Goal: Transaction & Acquisition: Purchase product/service

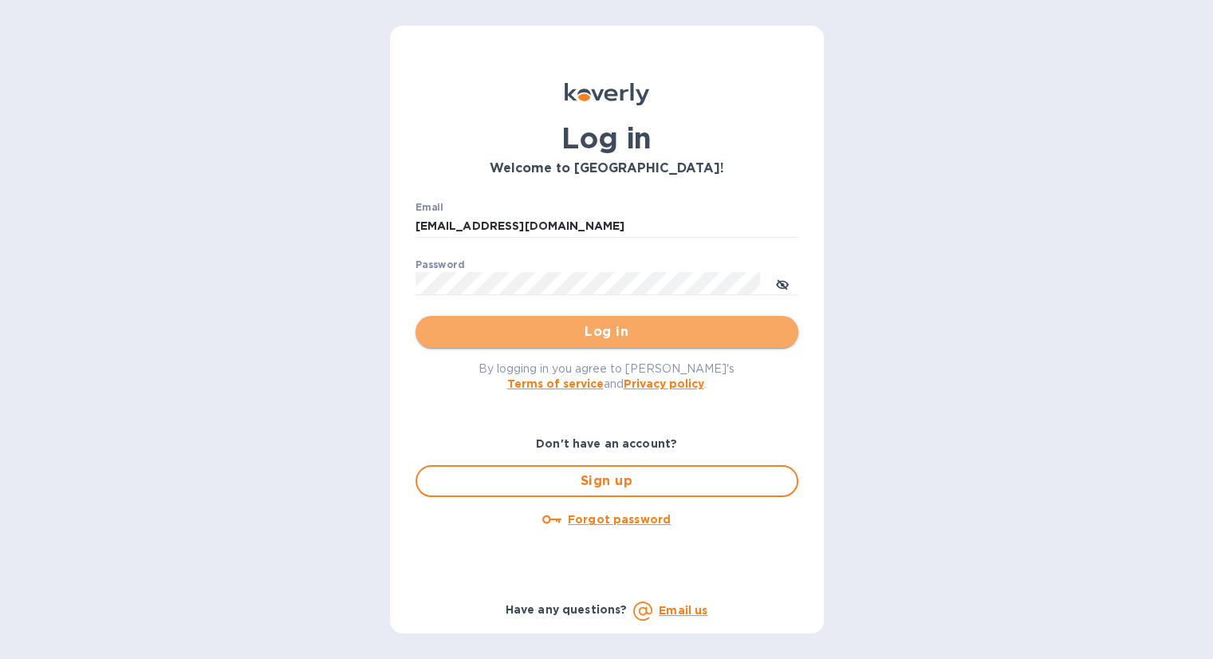
click at [515, 332] on span "Log in" at bounding box center [606, 331] width 357 height 19
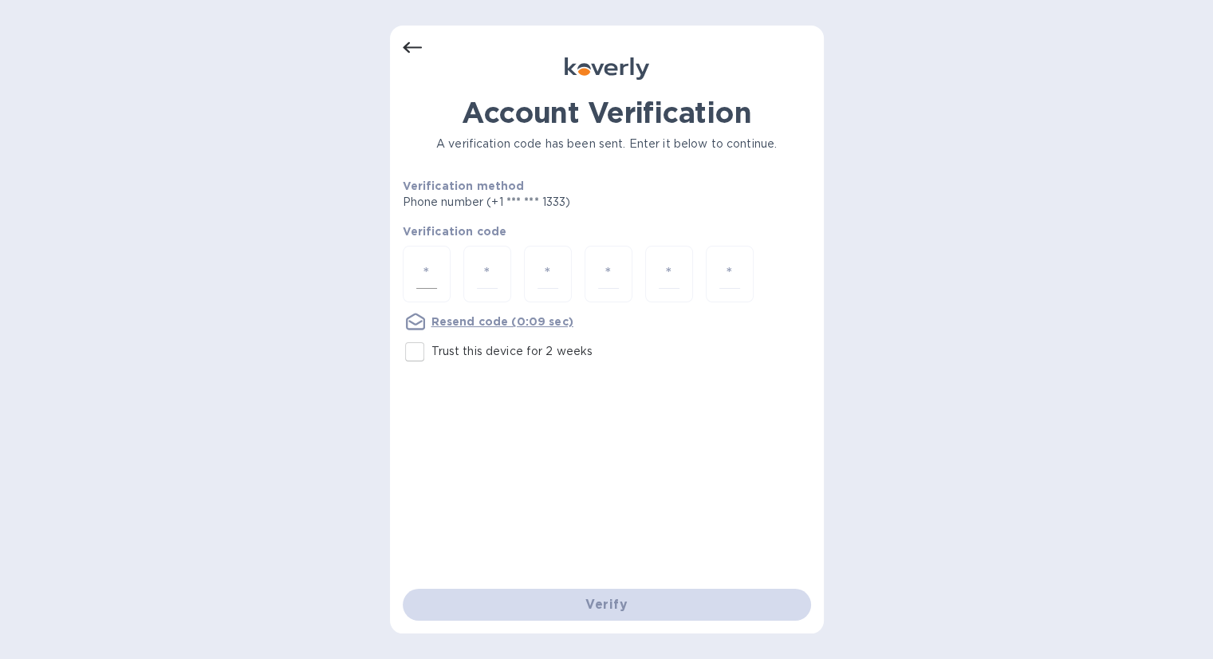
click at [425, 269] on input "number" at bounding box center [426, 274] width 21 height 30
type input "9"
type input "6"
type input "1"
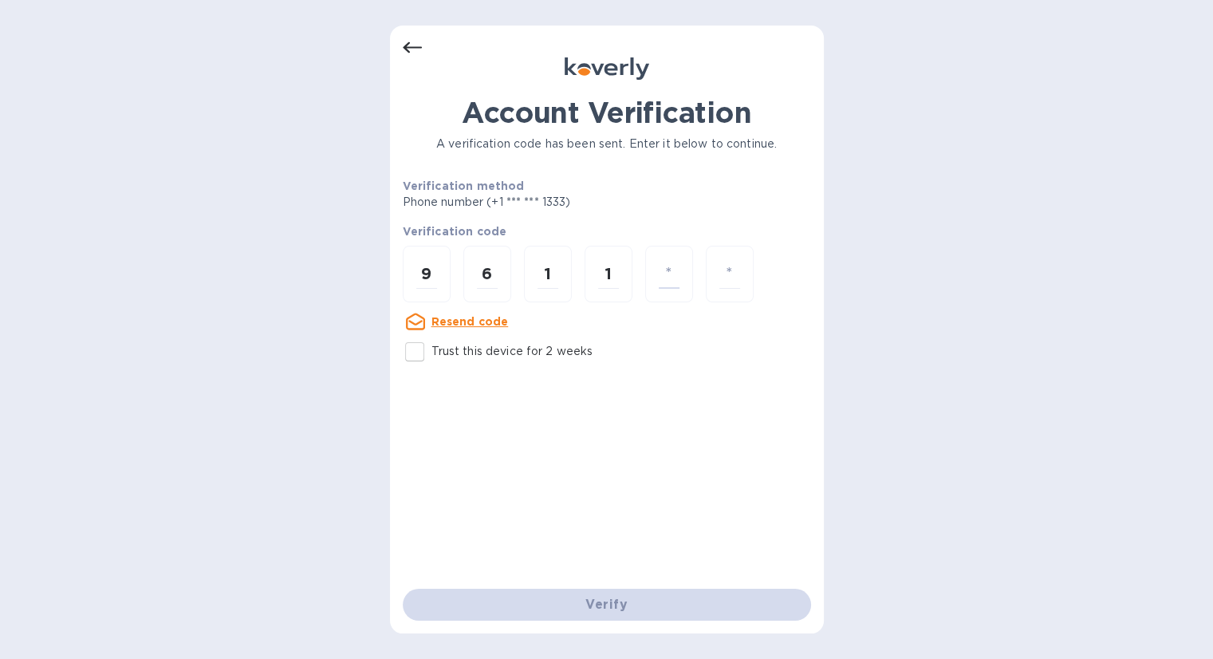
type input "0"
type input "4"
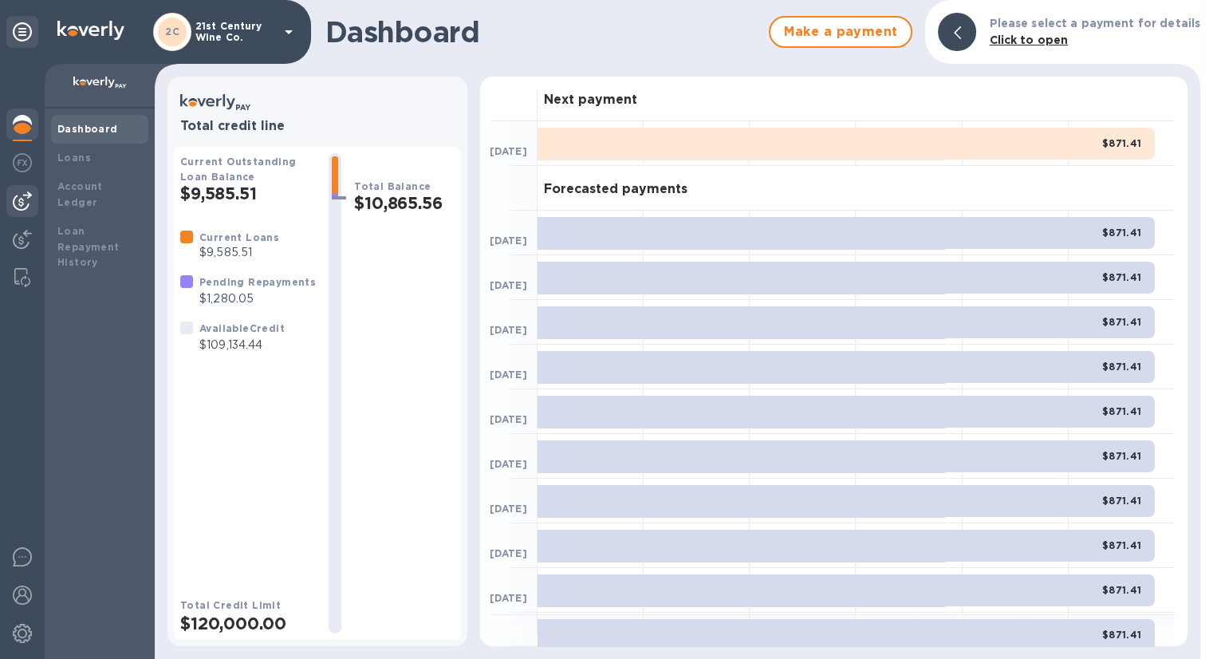
click at [23, 201] on img at bounding box center [22, 200] width 19 height 19
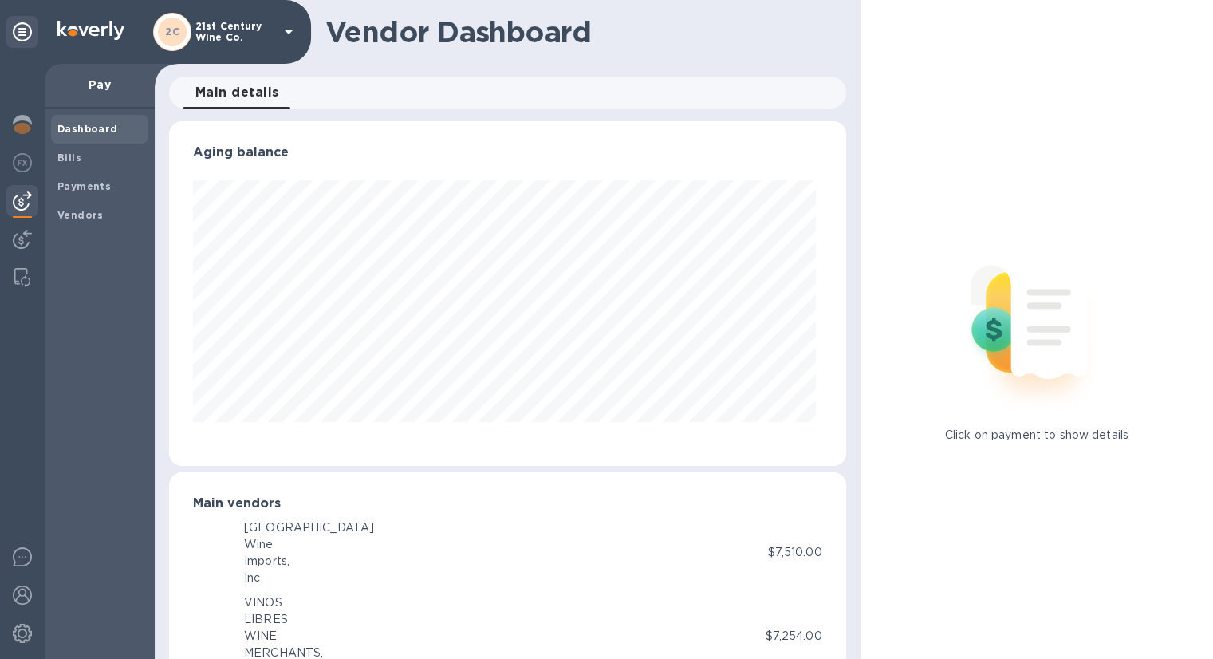
scroll to position [345, 670]
click at [93, 148] on div "Bills" at bounding box center [99, 158] width 97 height 29
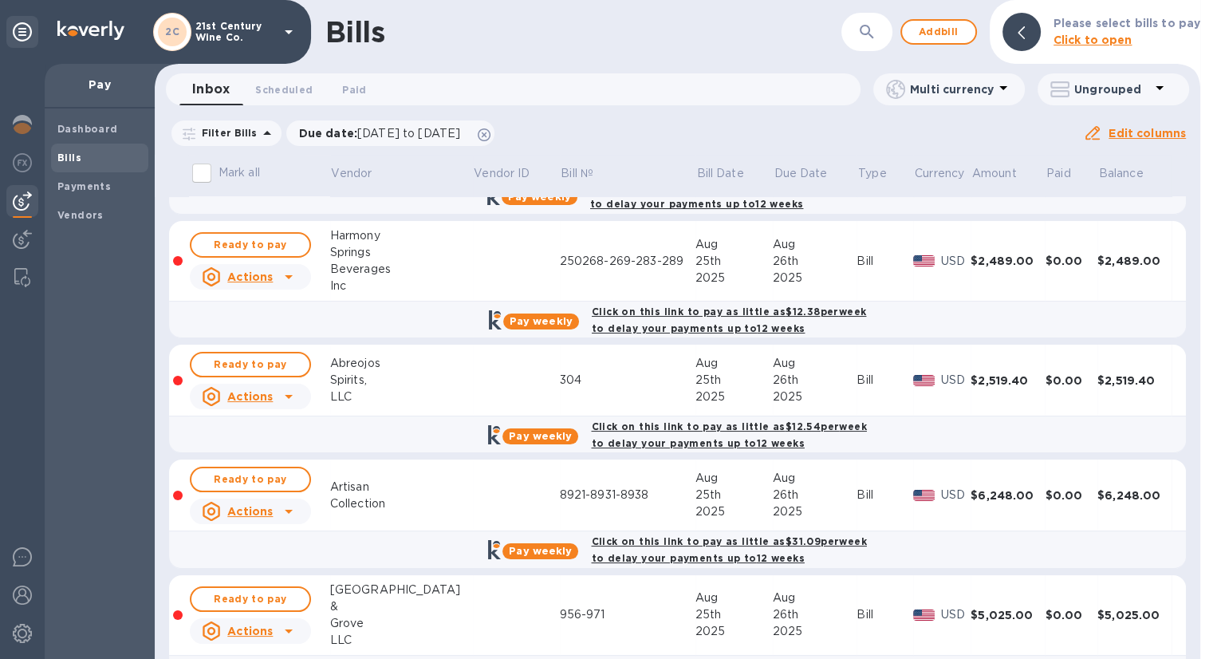
scroll to position [290, 0]
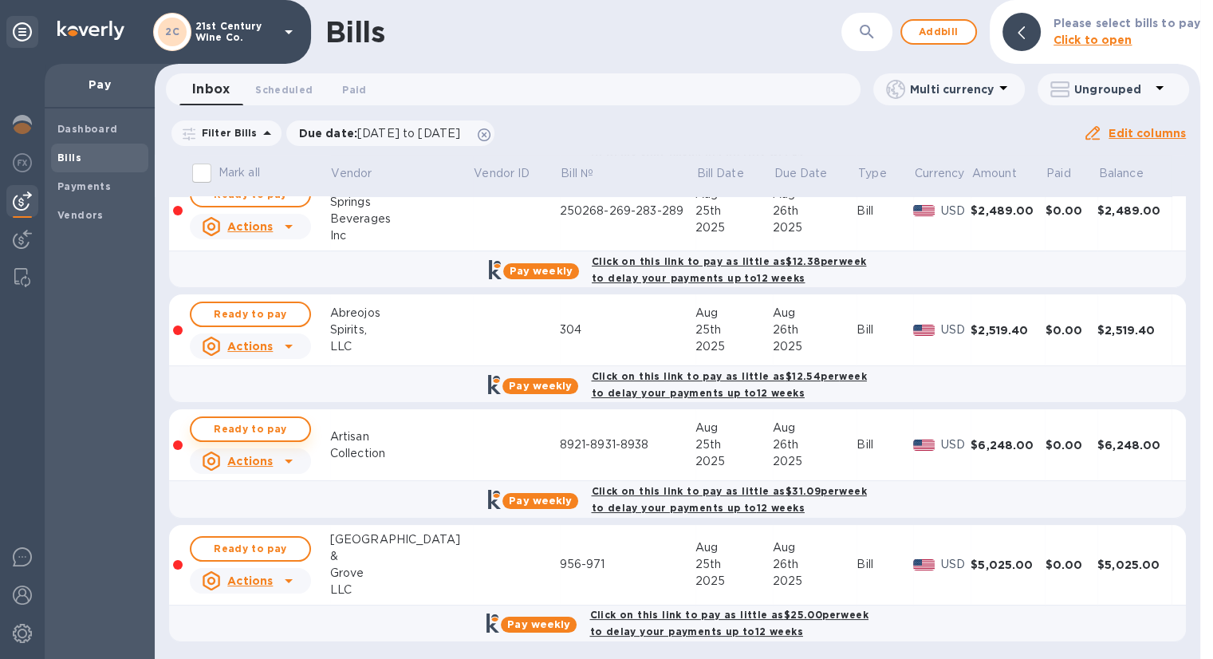
click at [293, 425] on span "Ready to pay" at bounding box center [250, 429] width 93 height 19
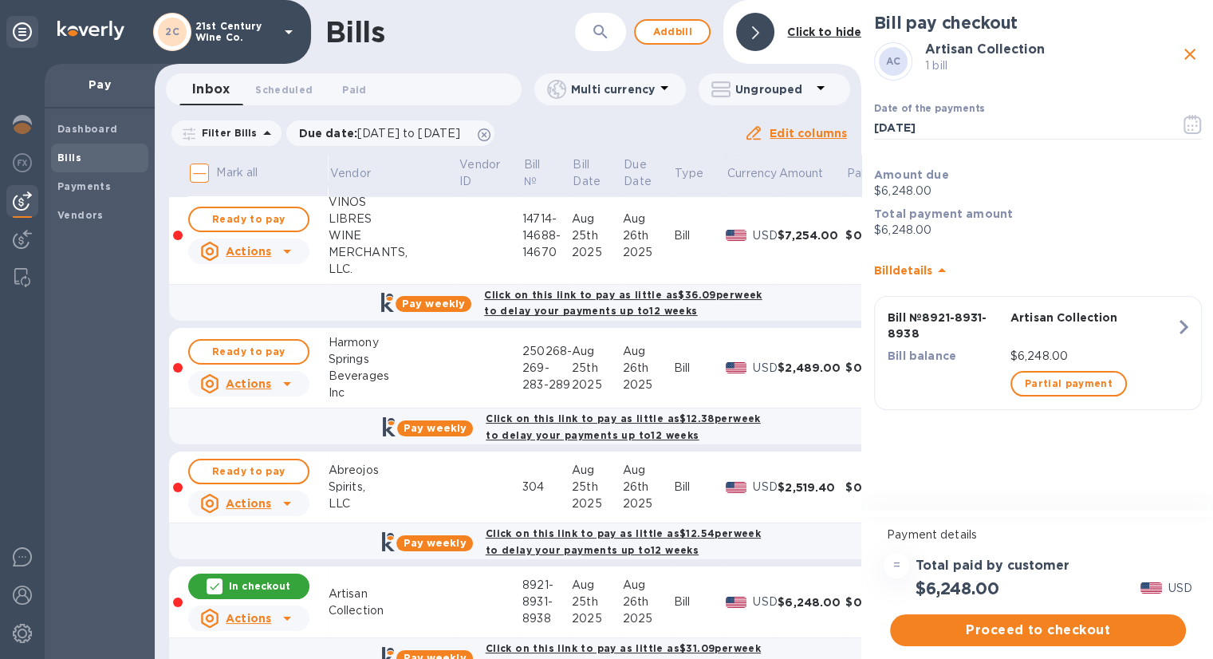
scroll to position [130, 0]
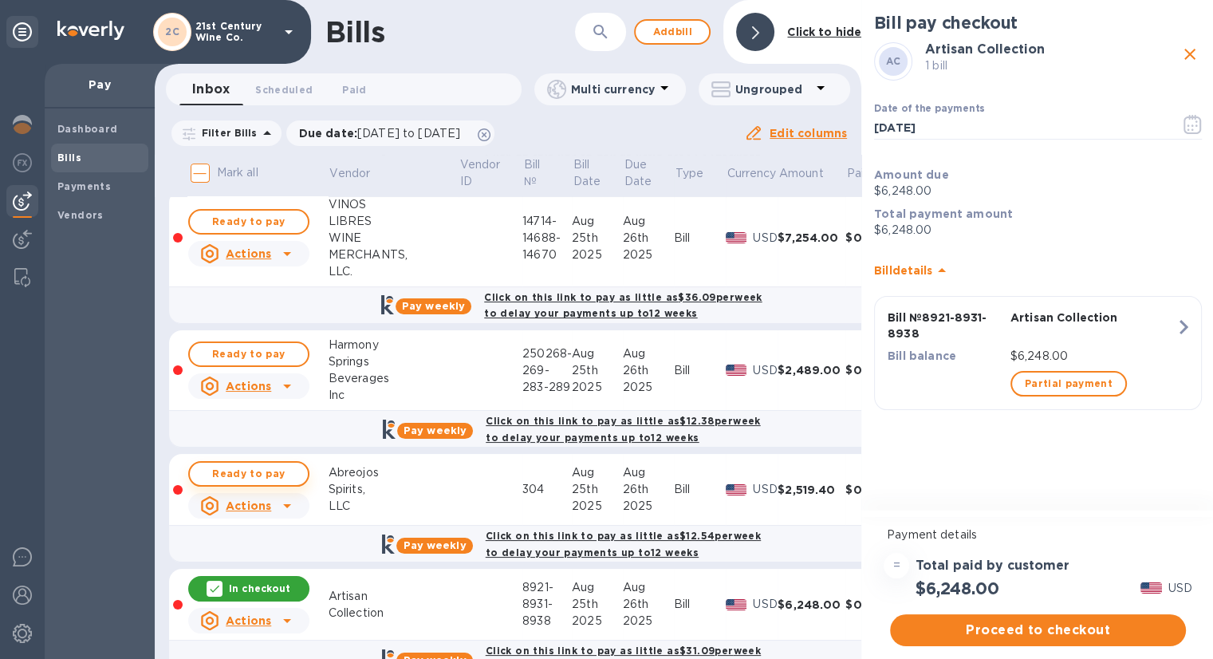
click at [293, 473] on span "Ready to pay" at bounding box center [249, 473] width 93 height 19
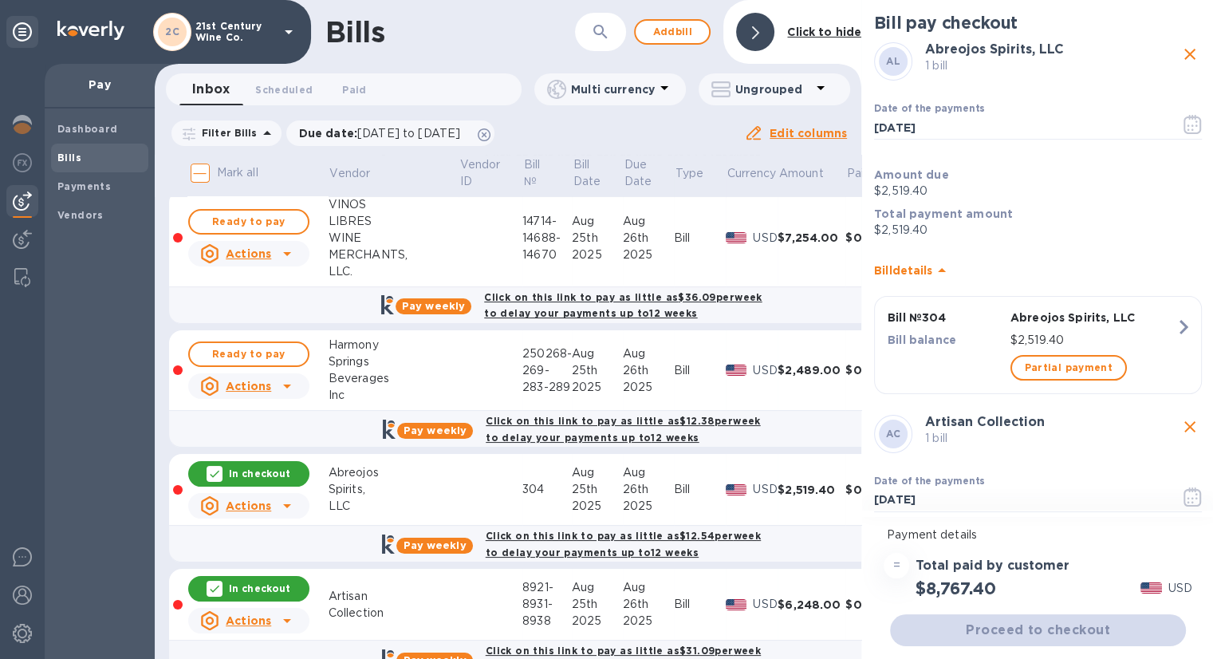
click at [1093, 634] on div "Proceed to checkout" at bounding box center [1038, 630] width 302 height 38
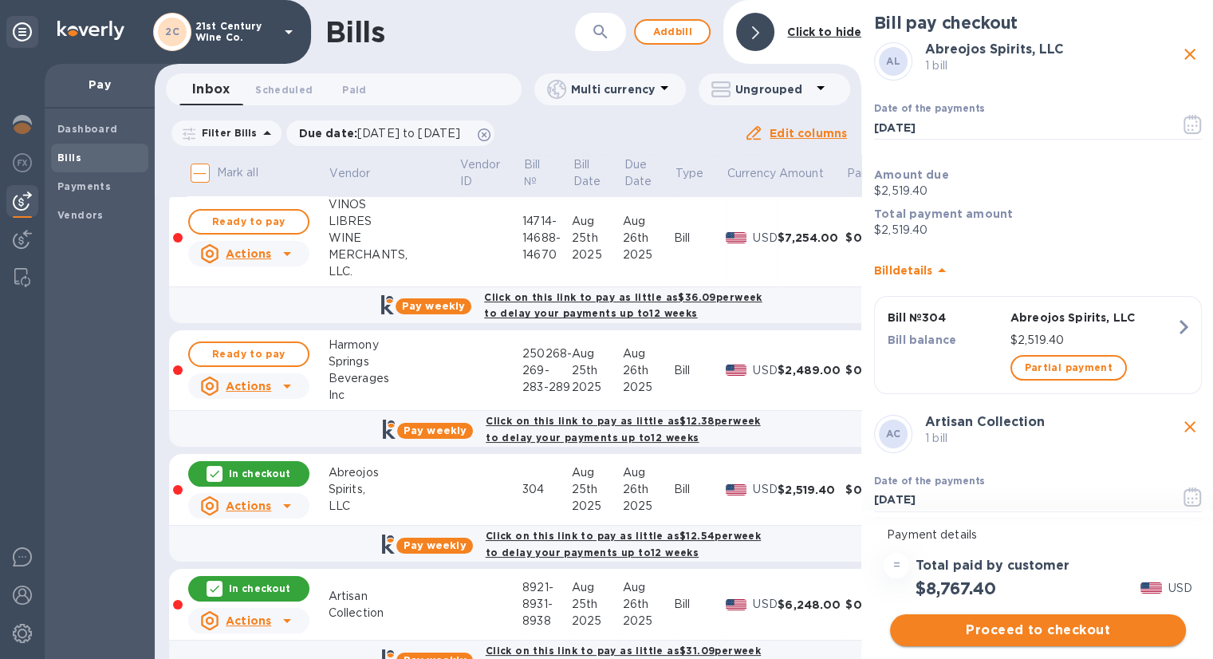
click at [1097, 629] on span "Proceed to checkout" at bounding box center [1038, 630] width 270 height 19
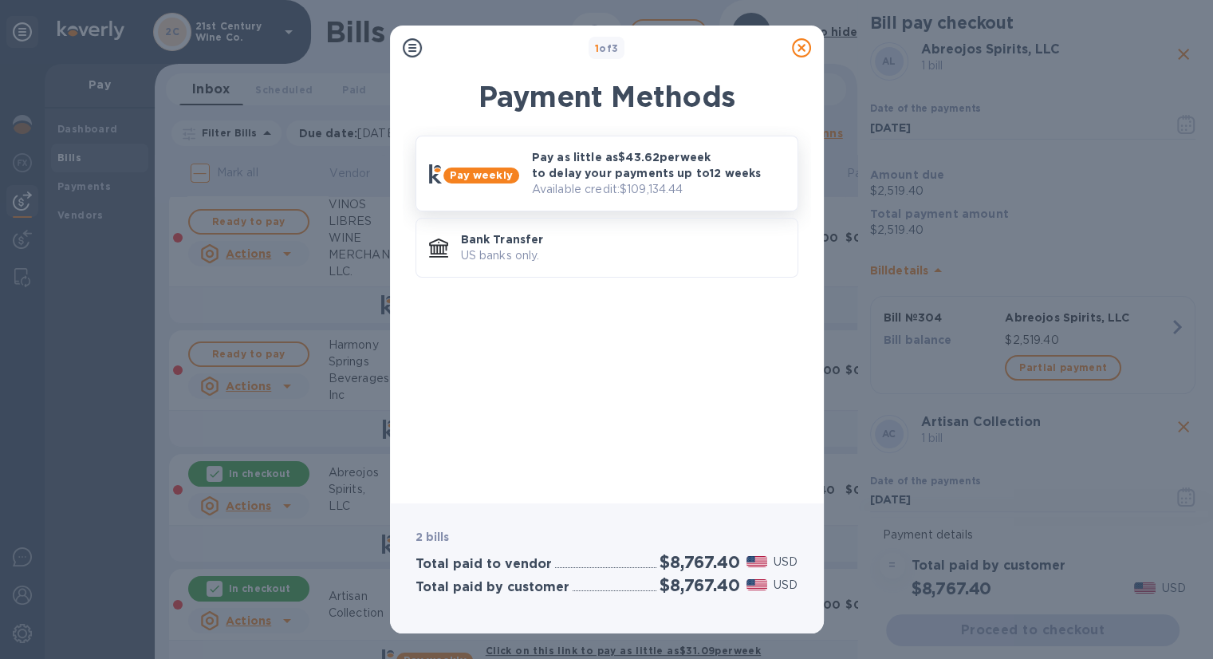
click at [628, 160] on p "Pay as little as $43.62 per week to delay your payments up to 12 weeks" at bounding box center [658, 165] width 253 height 32
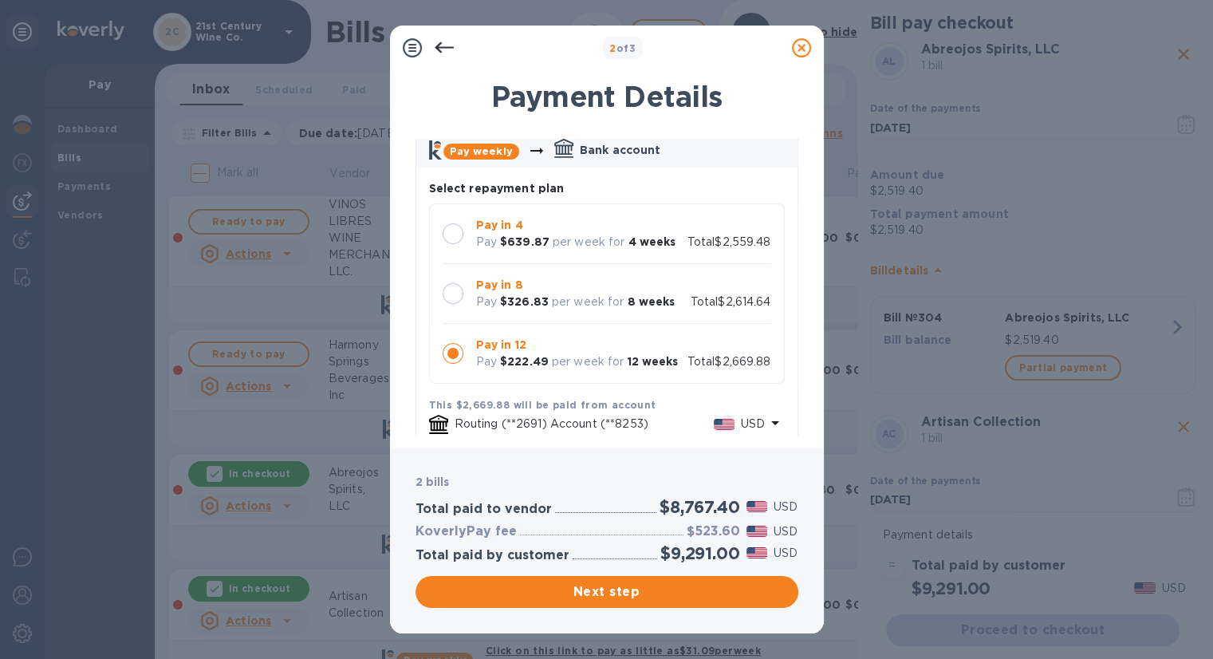
scroll to position [26, 0]
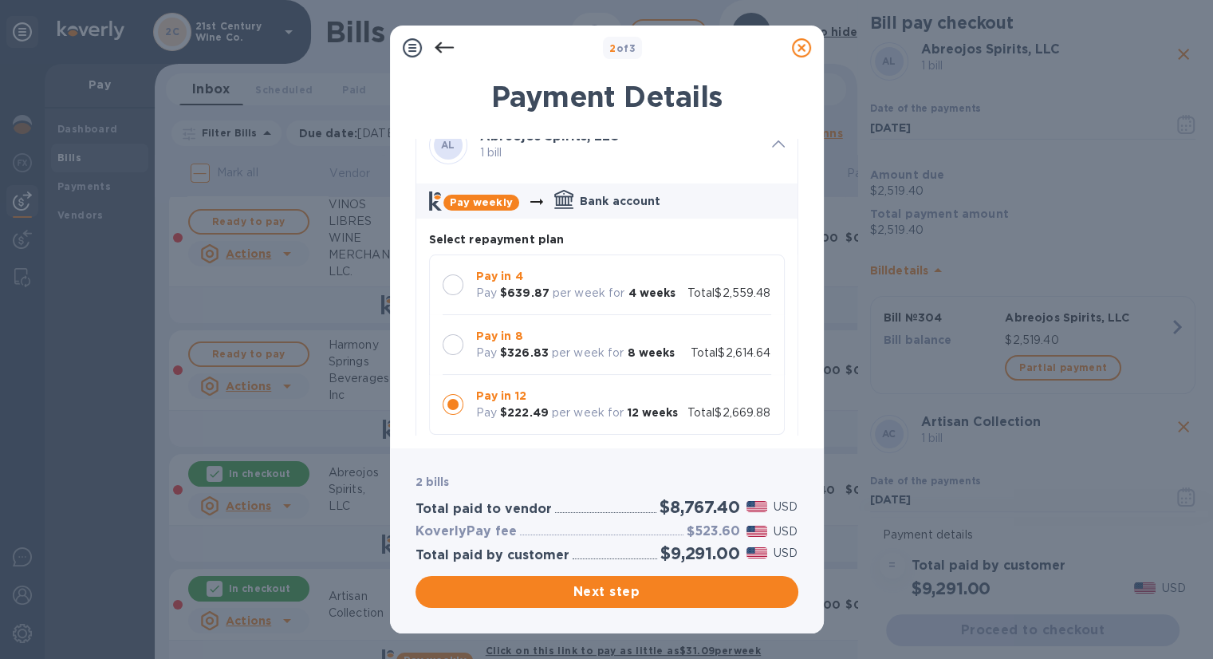
click at [799, 45] on icon at bounding box center [801, 47] width 19 height 19
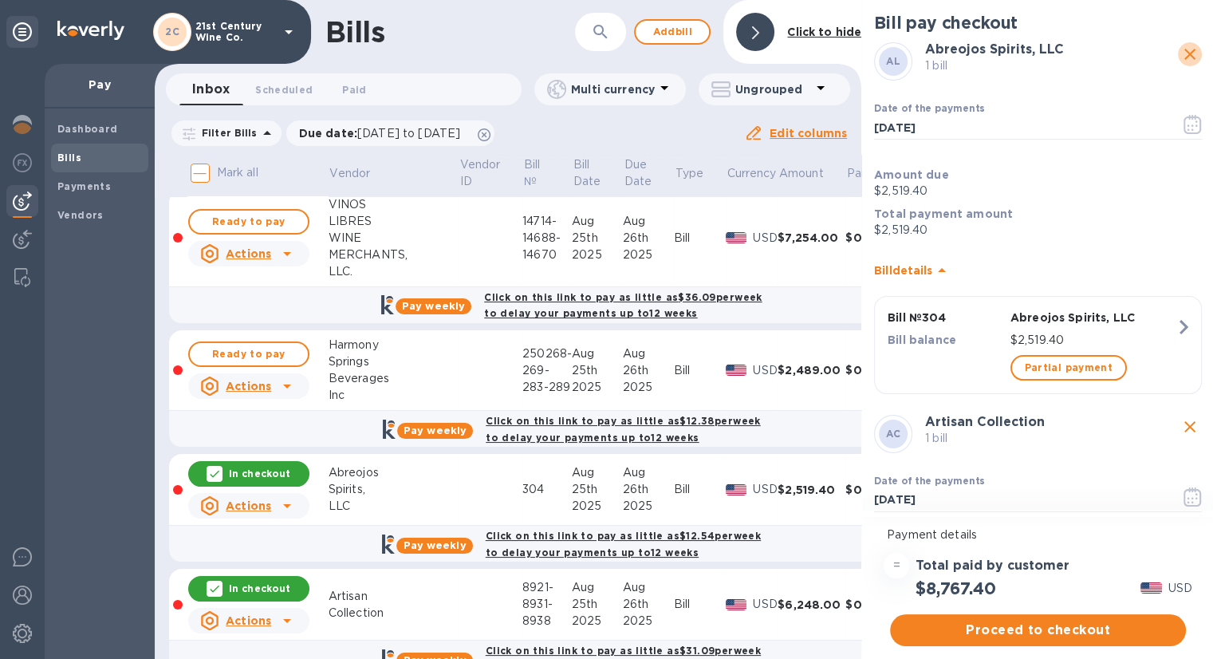
click at [1180, 53] on icon "close" at bounding box center [1189, 54] width 19 height 19
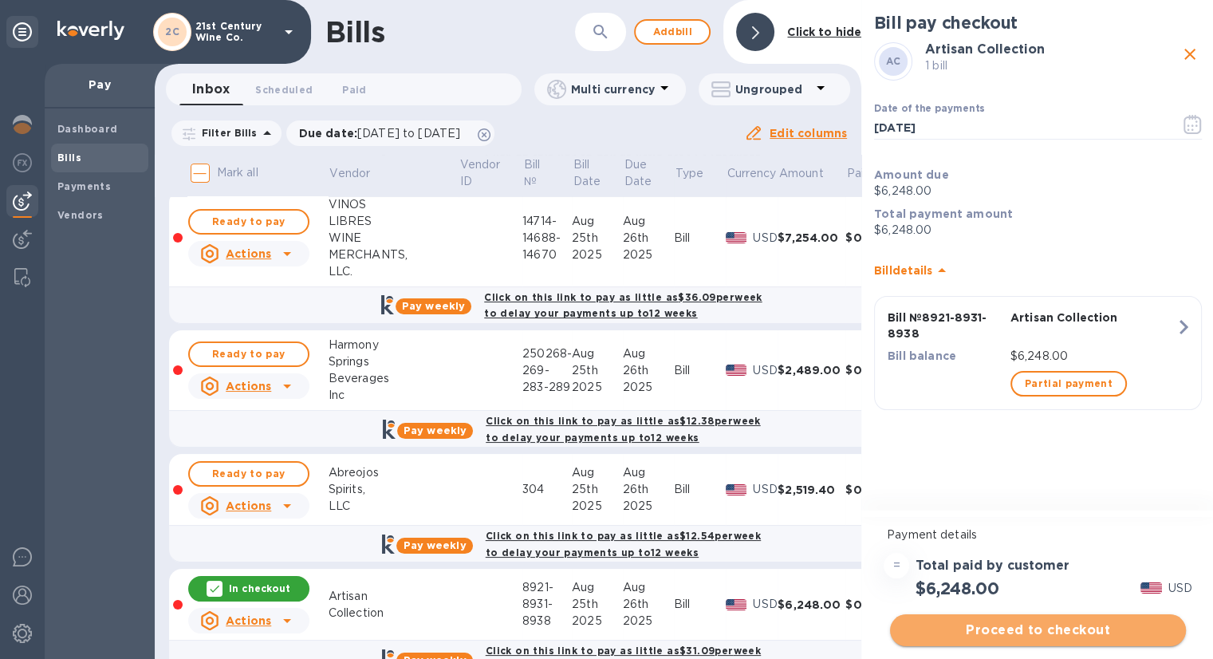
click at [1030, 623] on span "Proceed to checkout" at bounding box center [1038, 630] width 270 height 19
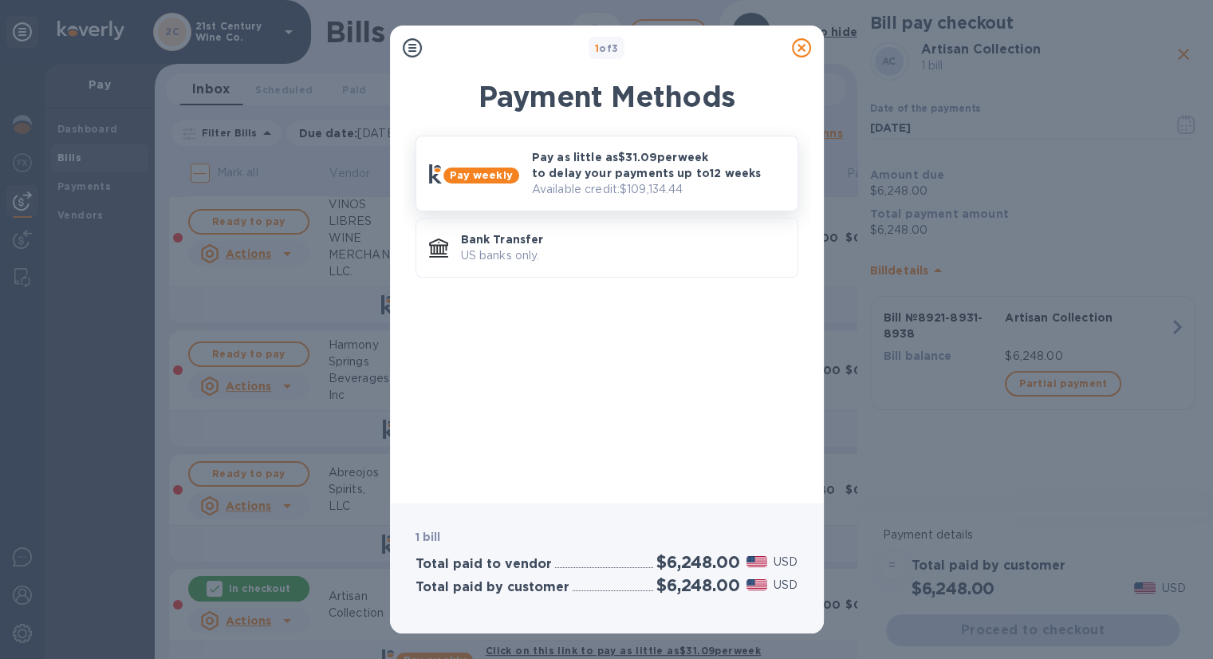
click at [674, 168] on p "Pay as little as $31.09 per week to delay your payments up to 12 weeks" at bounding box center [658, 165] width 253 height 32
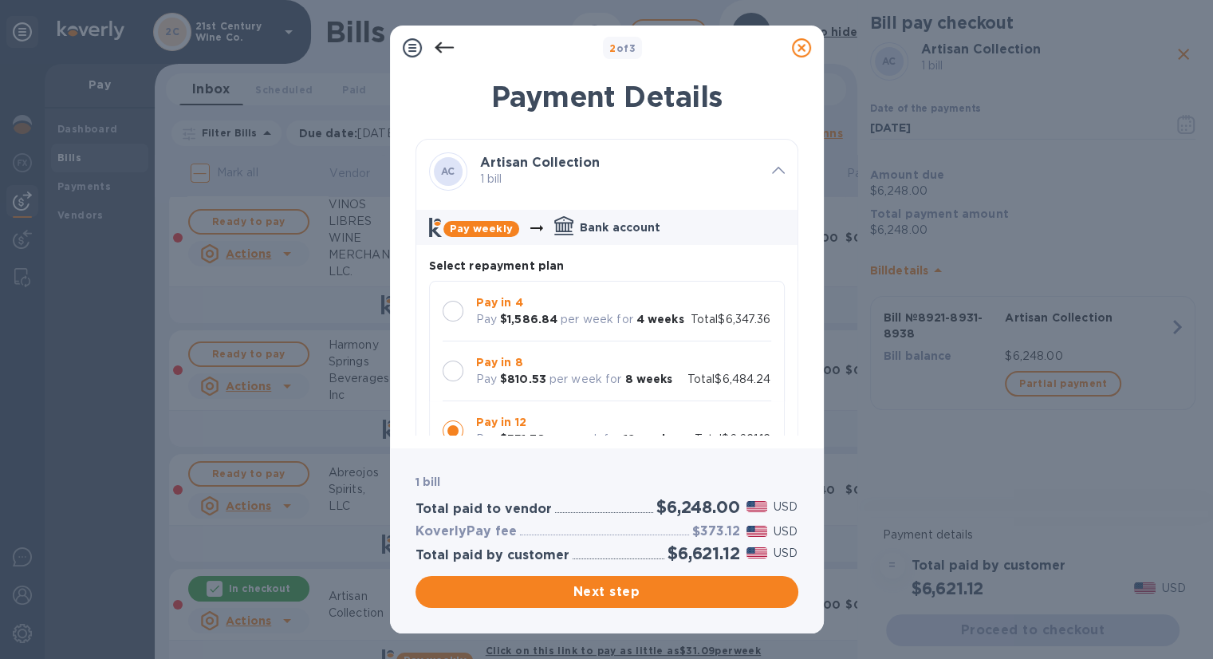
scroll to position [160, 0]
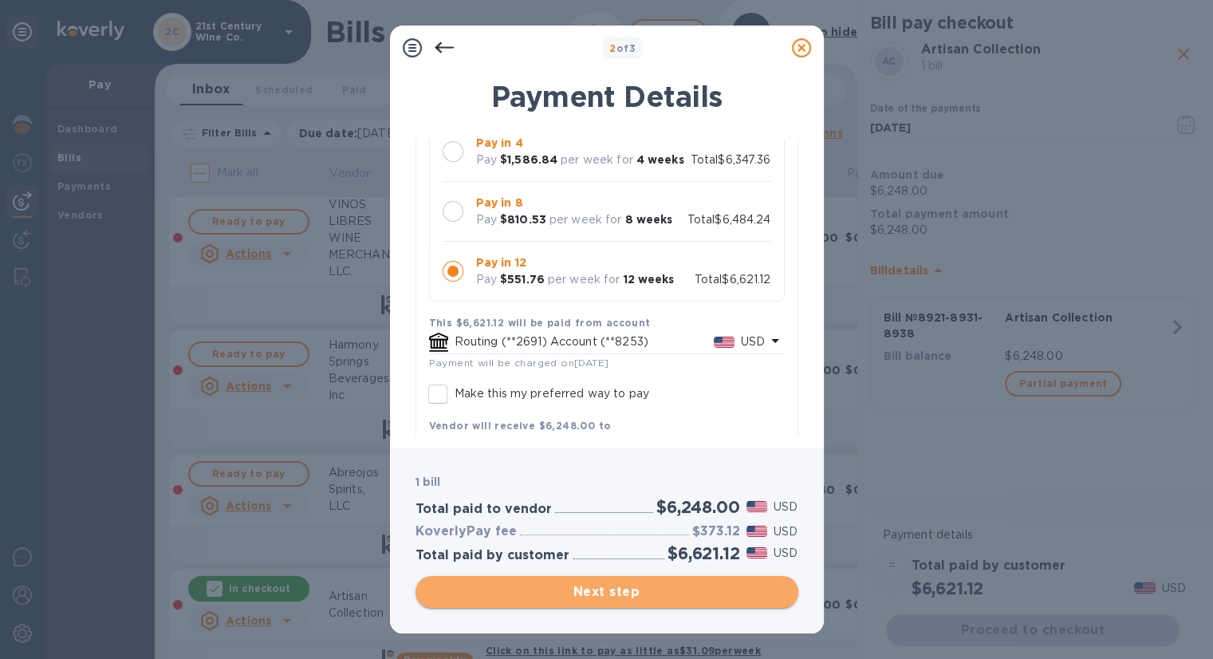
click at [579, 592] on span "Next step" at bounding box center [606, 591] width 357 height 19
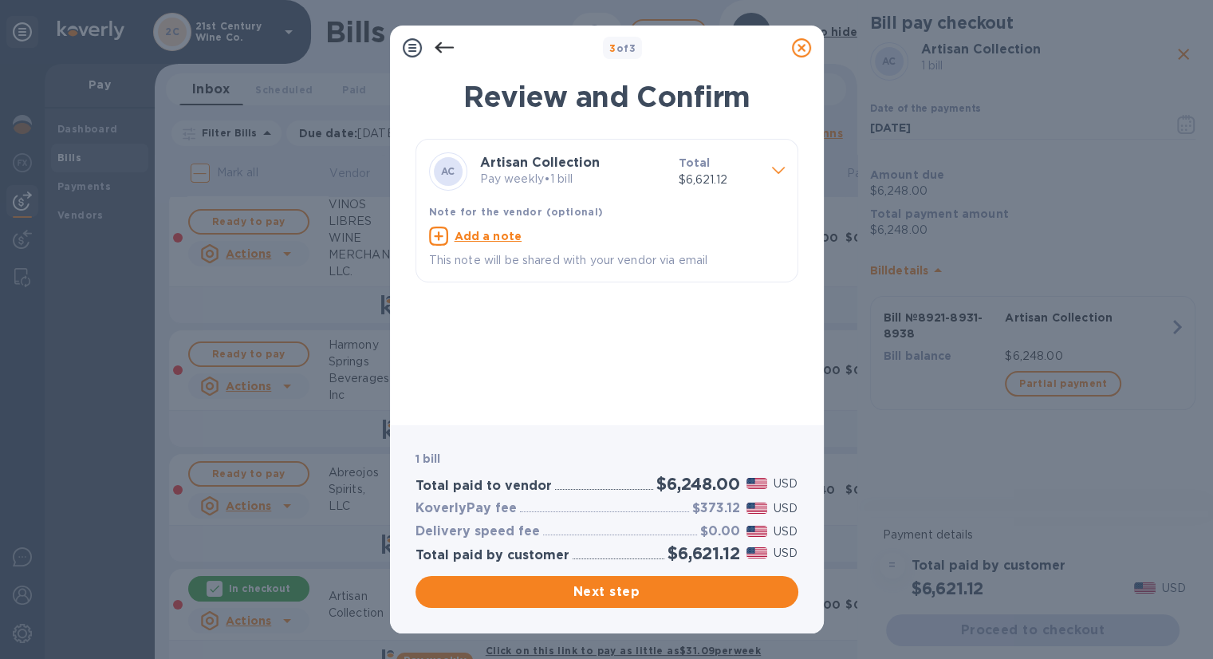
click at [439, 49] on icon at bounding box center [444, 47] width 19 height 19
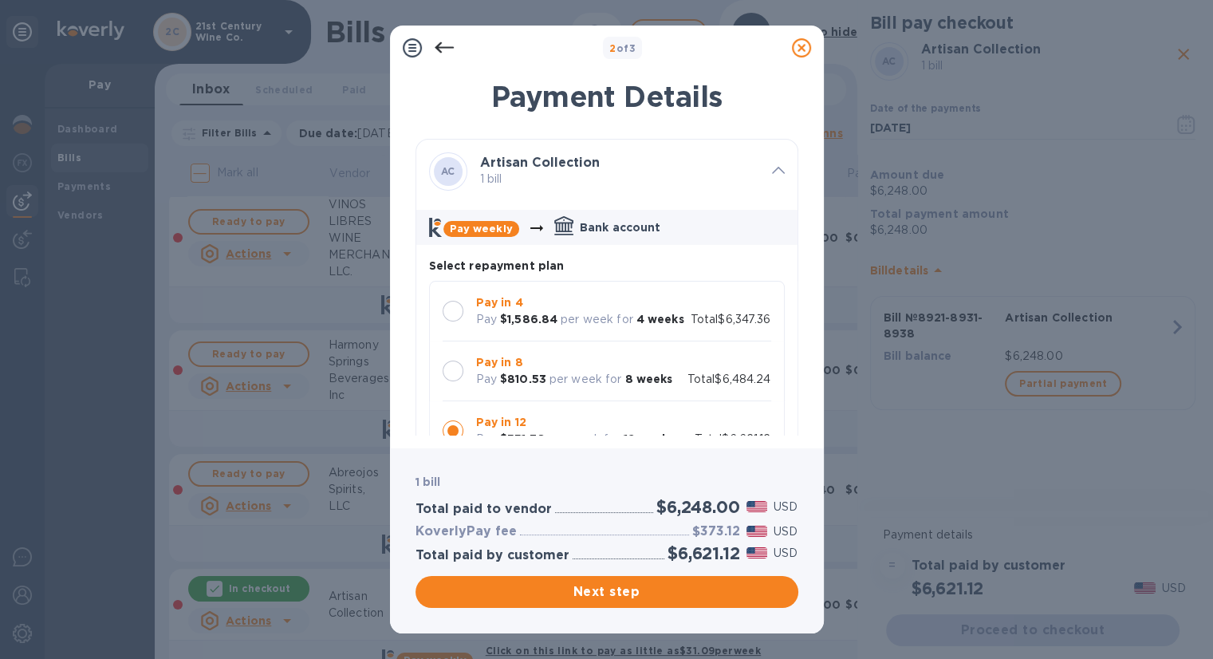
click at [439, 49] on icon at bounding box center [444, 47] width 19 height 19
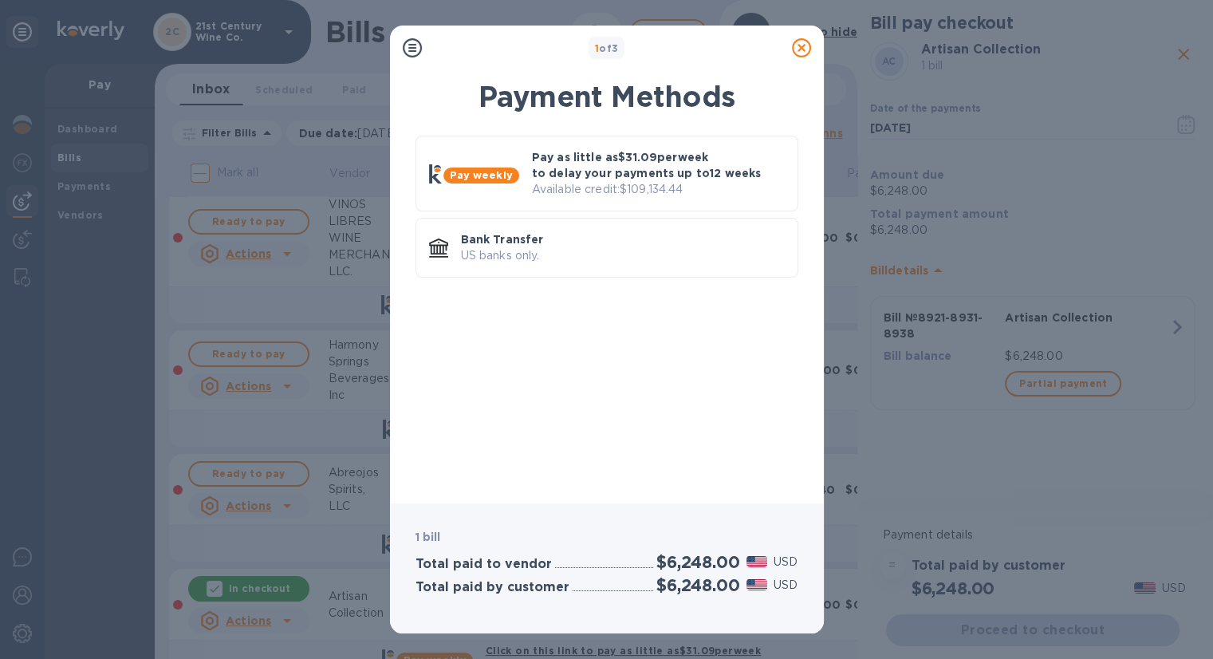
click at [804, 49] on icon at bounding box center [801, 47] width 19 height 19
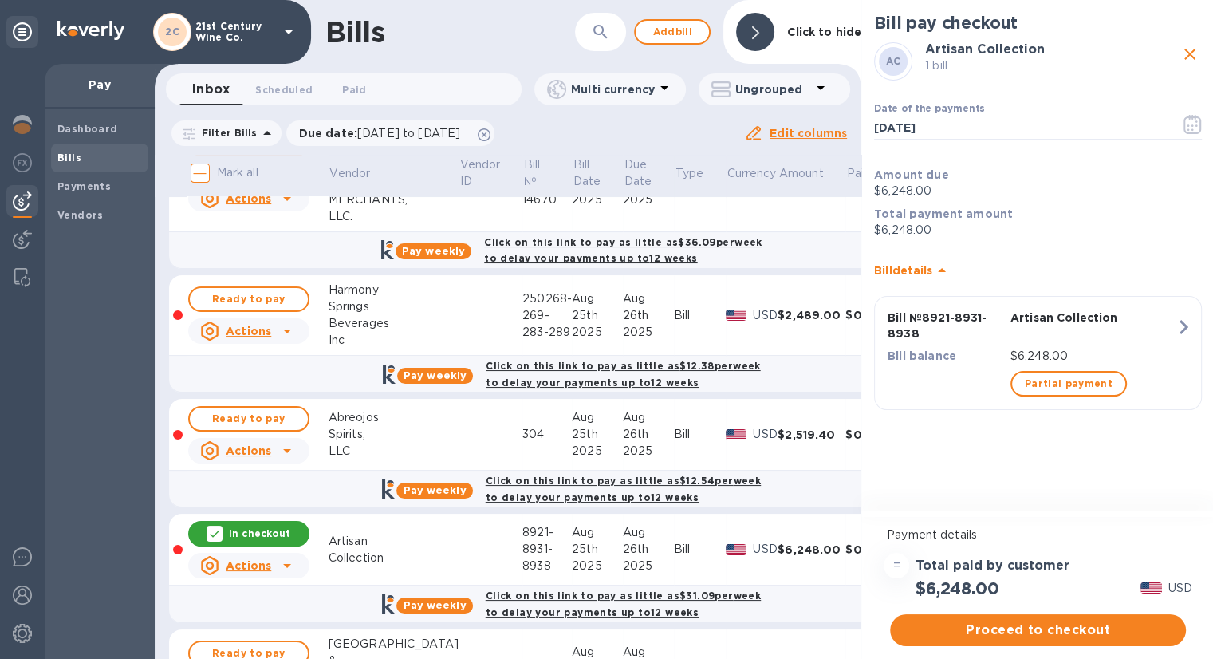
scroll to position [301, 0]
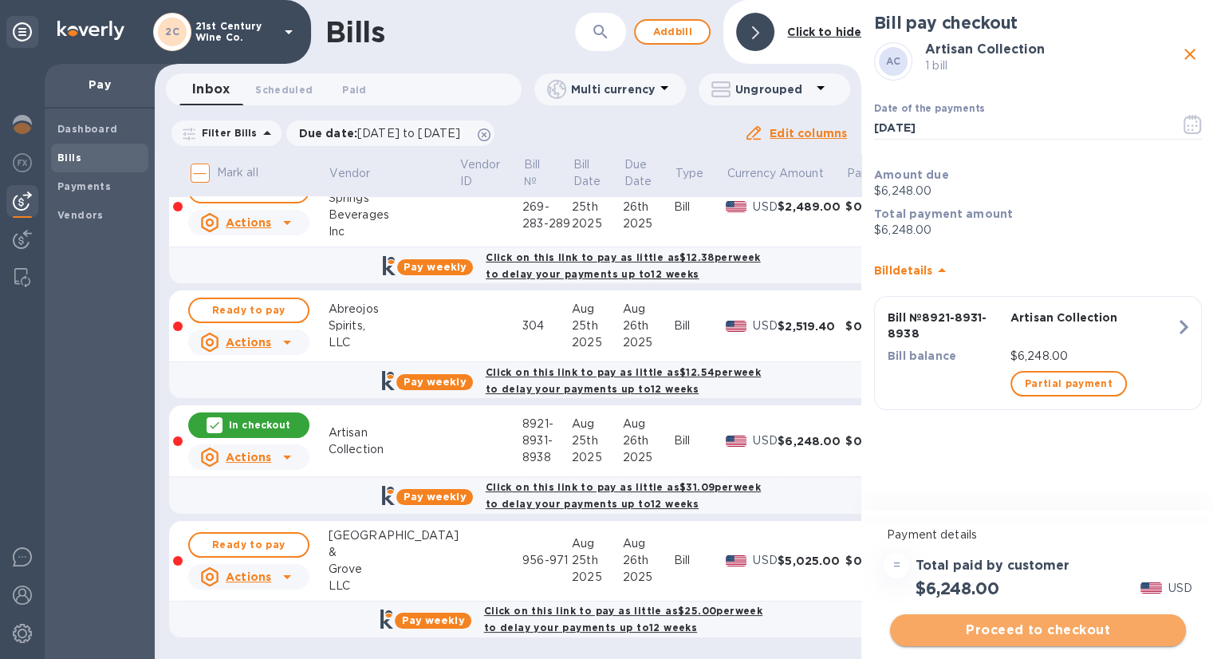
click at [1028, 621] on span "Proceed to checkout" at bounding box center [1038, 630] width 270 height 19
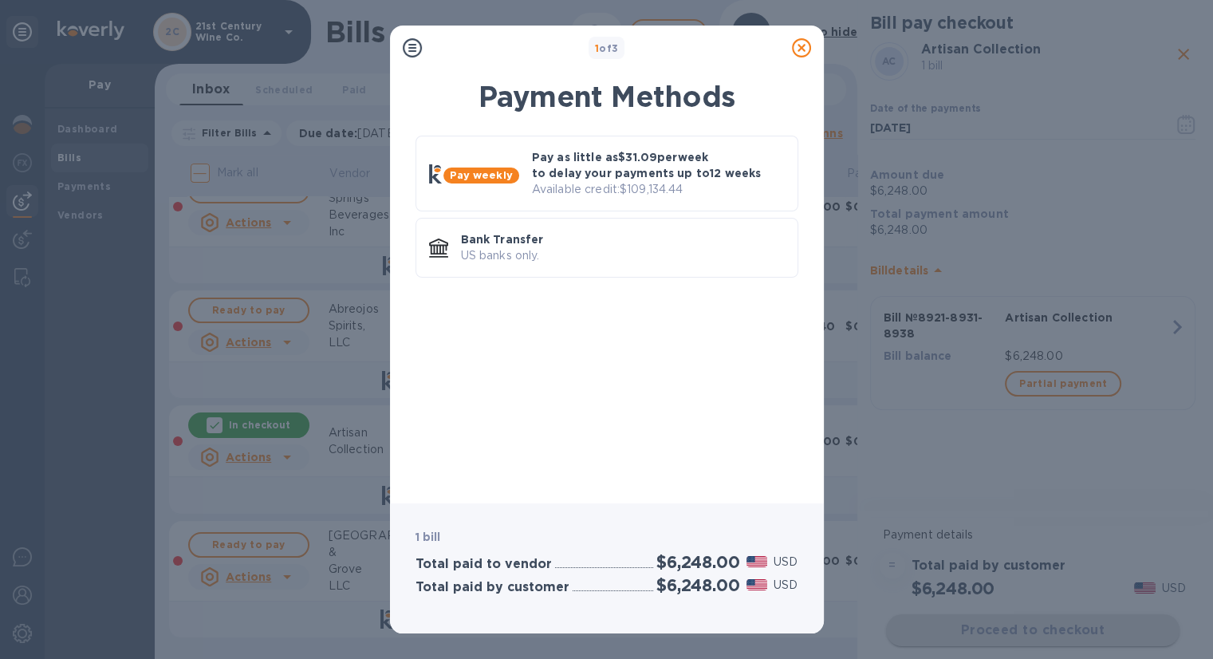
scroll to position [0, 0]
click at [683, 181] on p "Available credit: $109,134.44" at bounding box center [658, 189] width 253 height 17
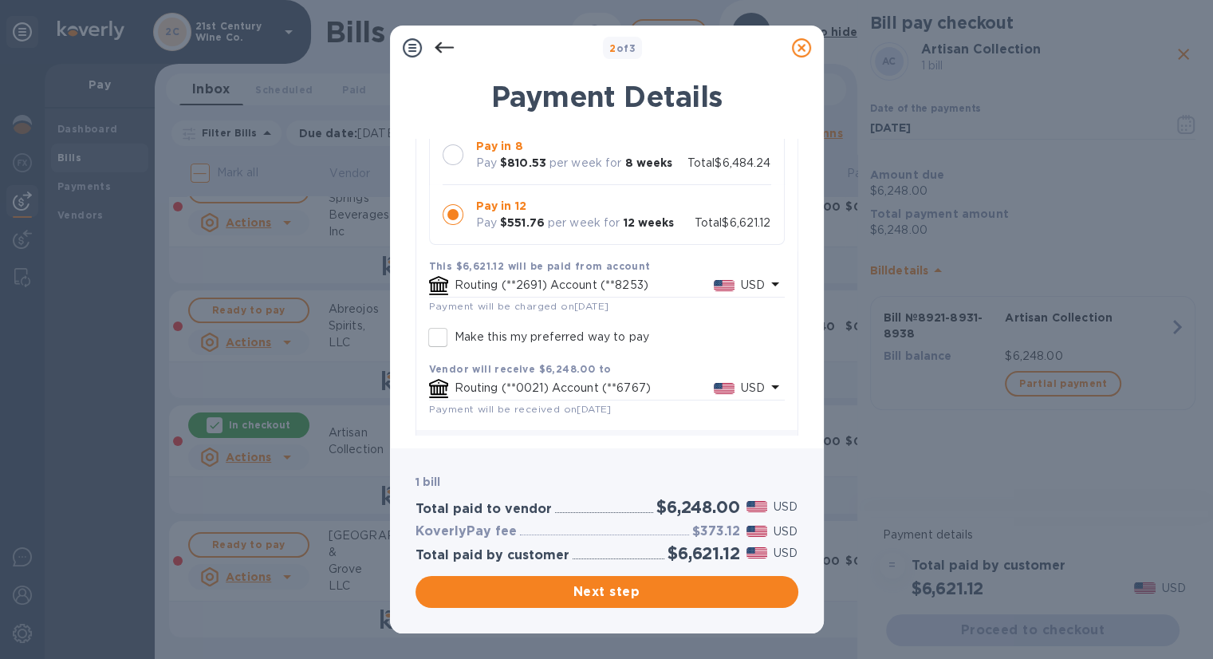
scroll to position [258, 0]
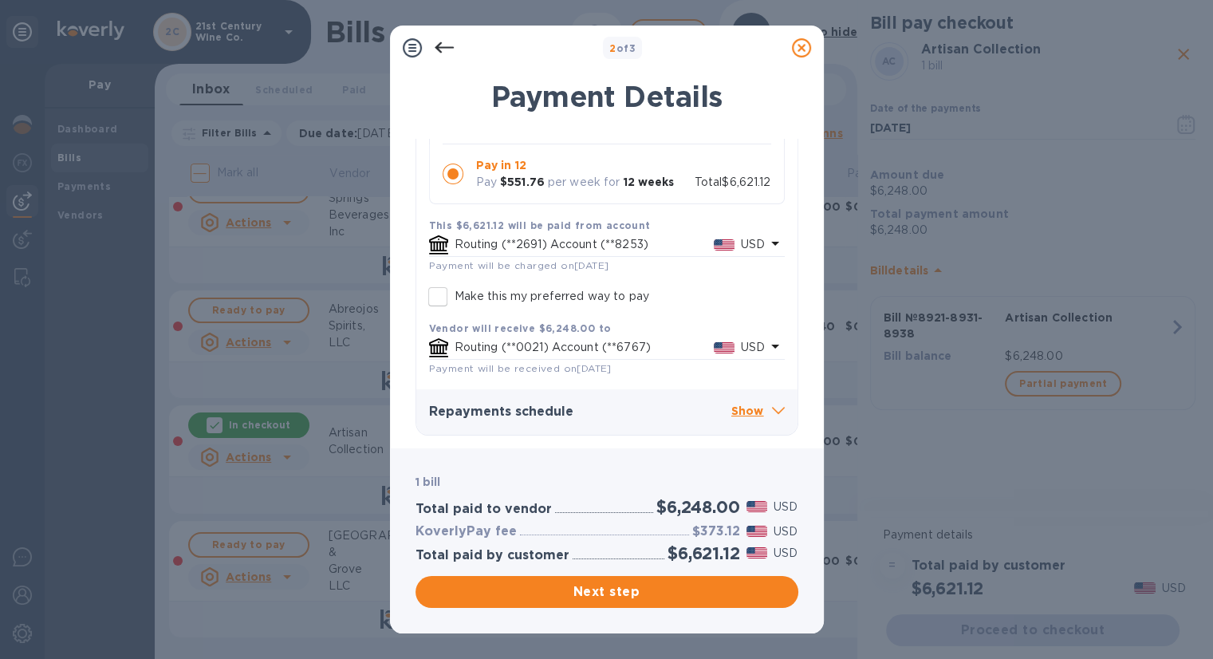
click at [755, 407] on p "Show" at bounding box center [757, 412] width 53 height 20
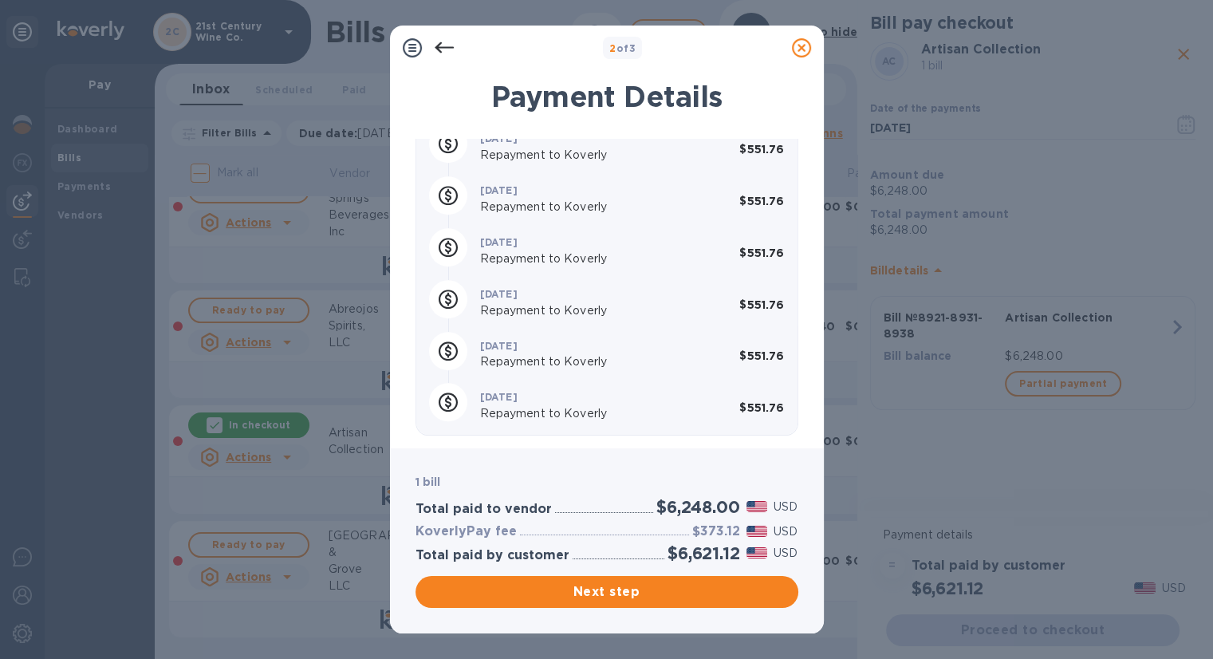
scroll to position [976, 0]
click at [643, 589] on span "Next step" at bounding box center [606, 591] width 357 height 19
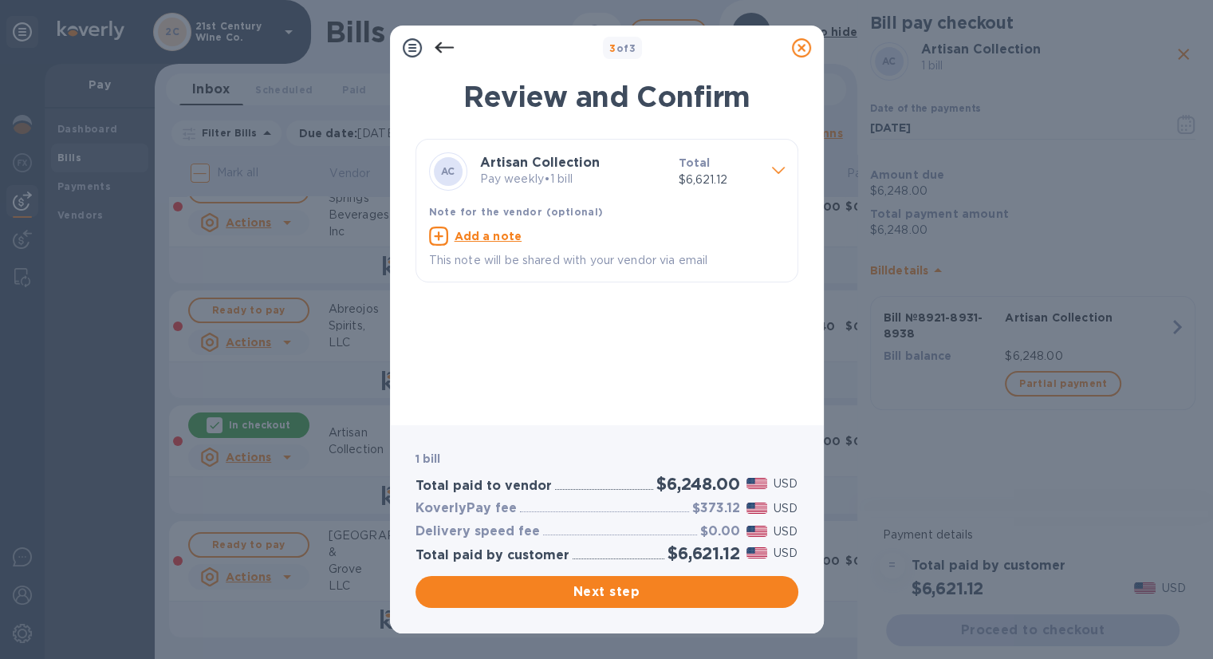
click at [643, 589] on span "Next step" at bounding box center [606, 591] width 357 height 19
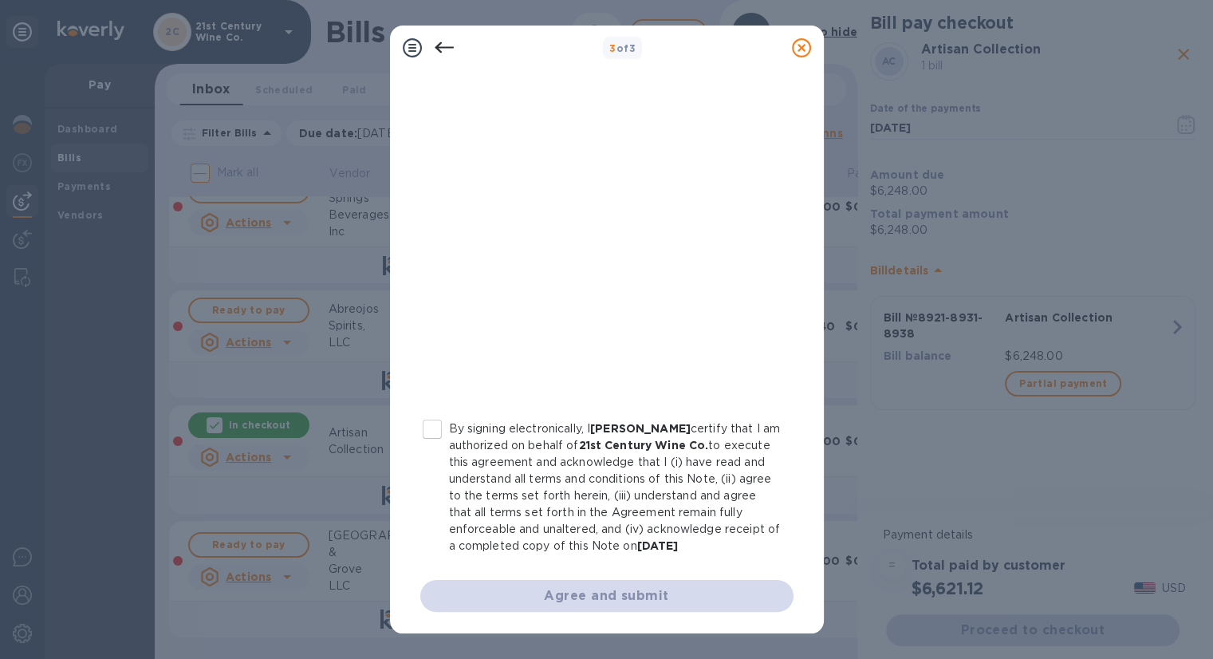
scroll to position [233, 0]
click at [438, 424] on input "By signing electronically, I [PERSON_NAME] certify that I am authorized on beha…" at bounding box center [432, 428] width 33 height 33
checkbox input "true"
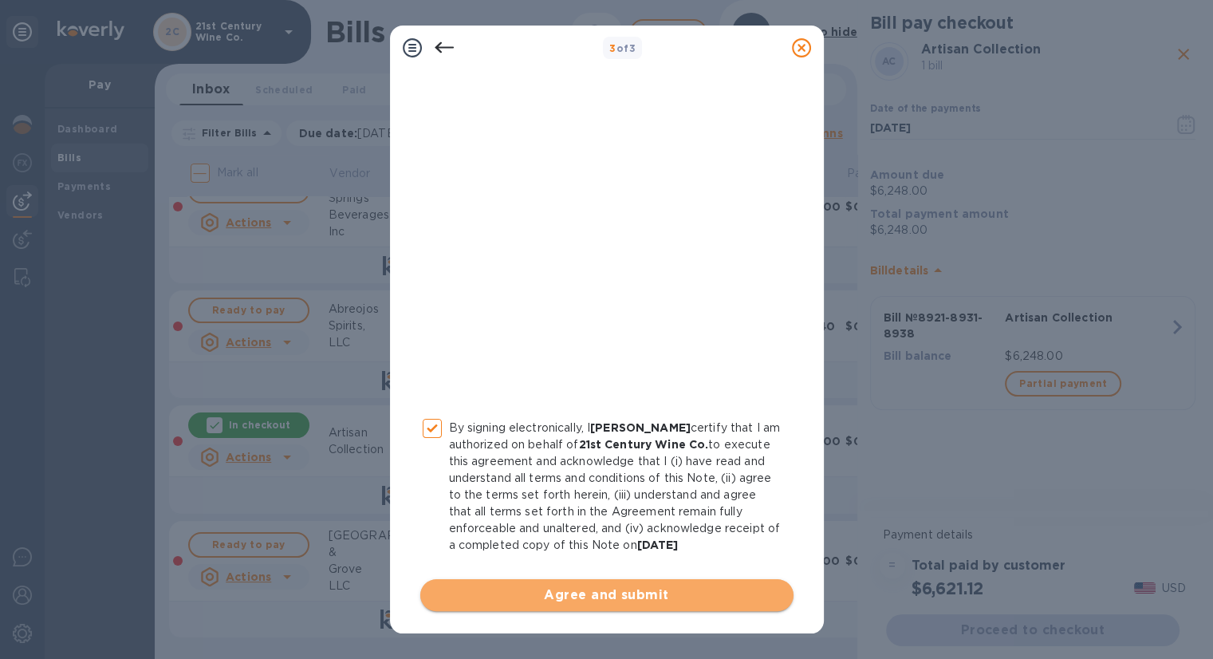
click at [609, 594] on span "Agree and submit" at bounding box center [607, 594] width 348 height 19
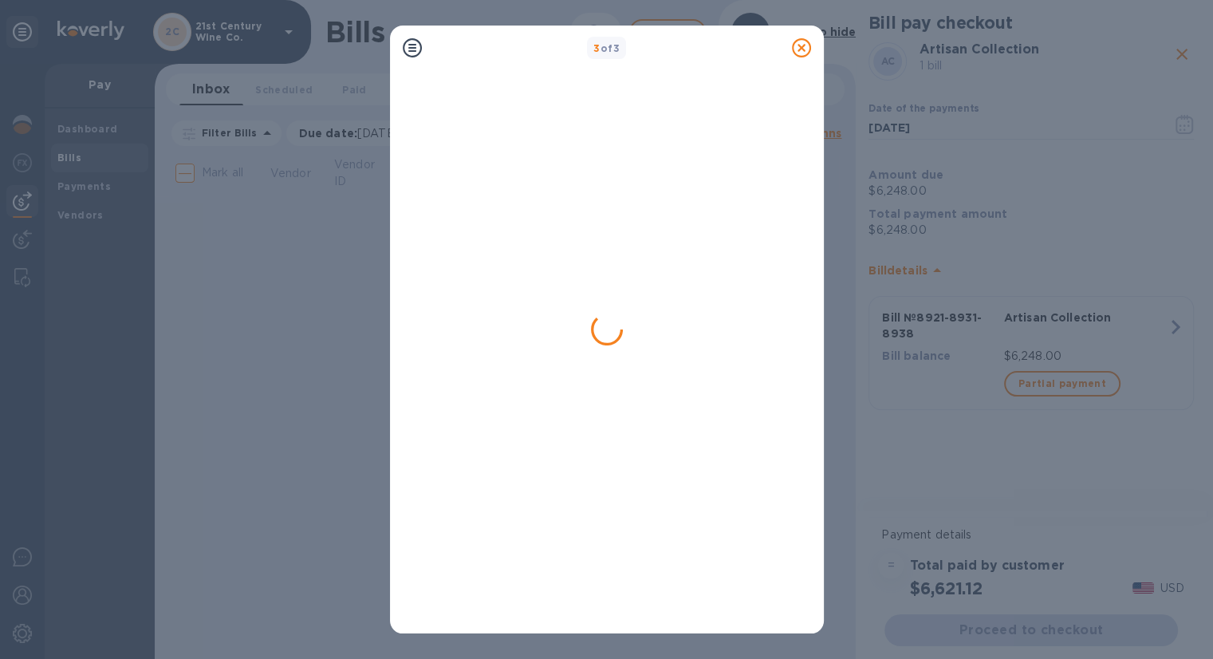
scroll to position [0, 0]
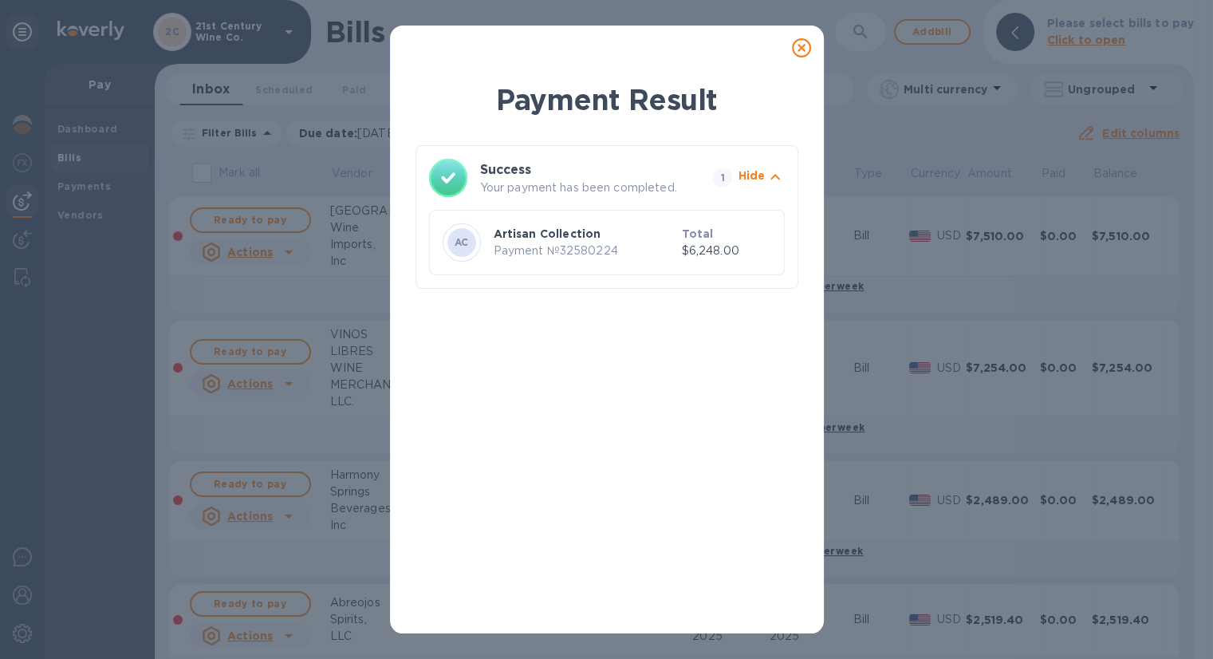
click at [798, 42] on icon at bounding box center [801, 47] width 19 height 19
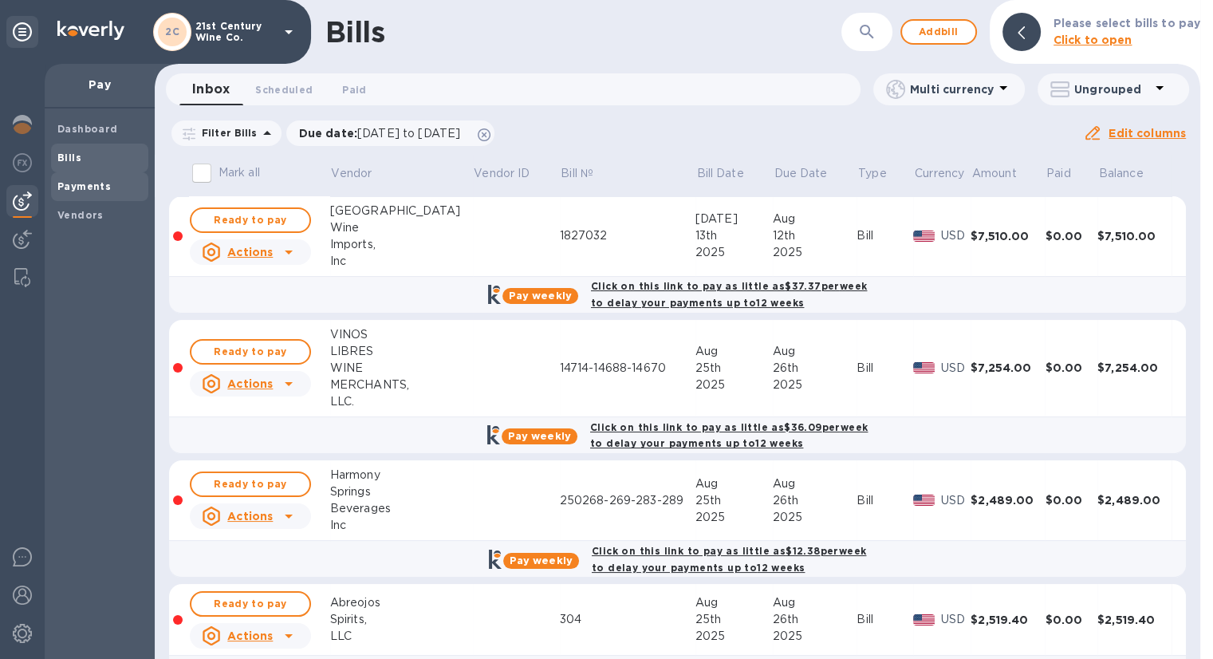
click at [118, 187] on span "Payments" at bounding box center [99, 187] width 85 height 16
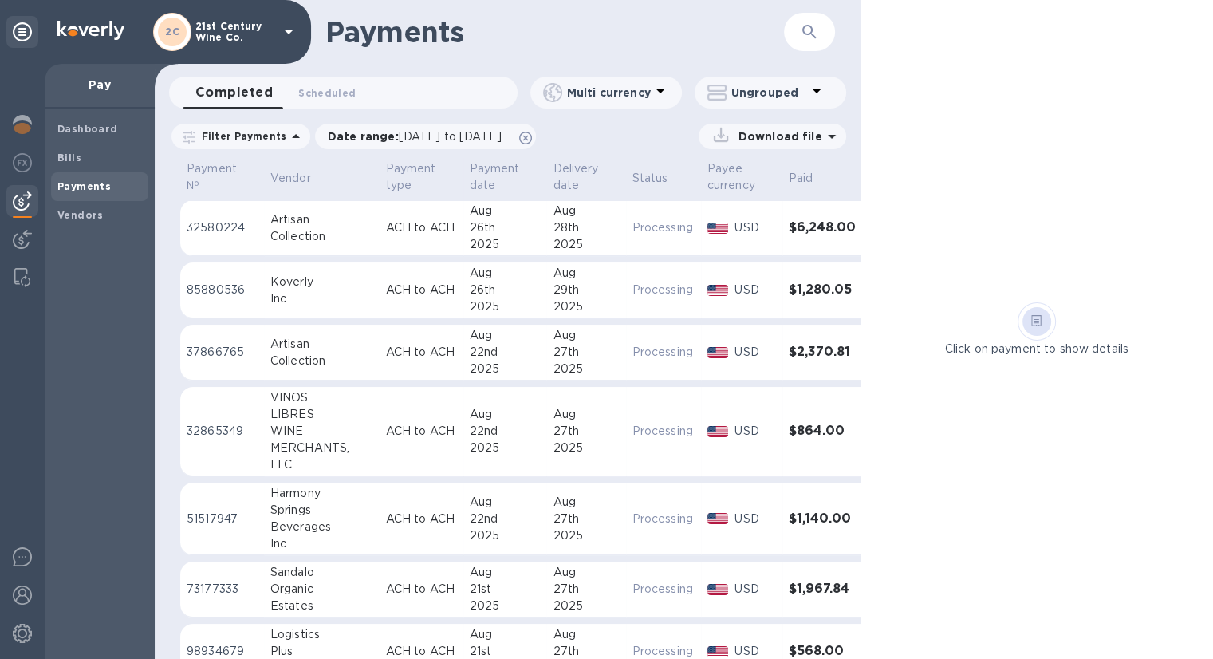
click at [287, 228] on div "Collection" at bounding box center [321, 236] width 103 height 17
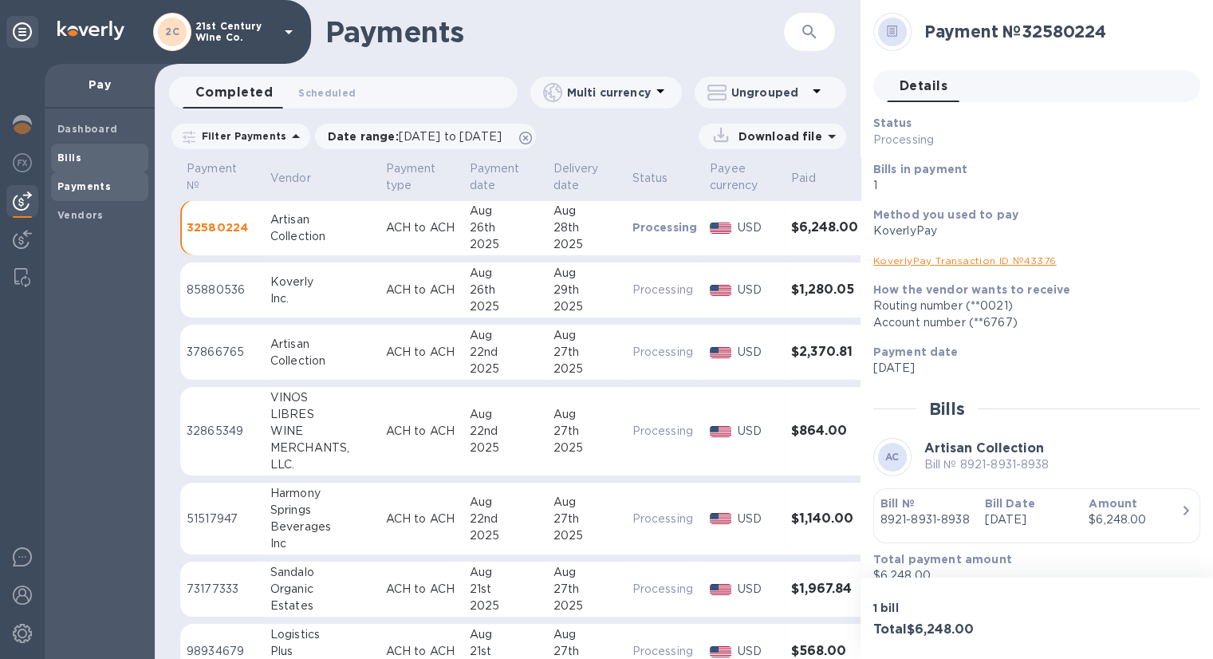
click at [67, 156] on b "Bills" at bounding box center [69, 158] width 24 height 12
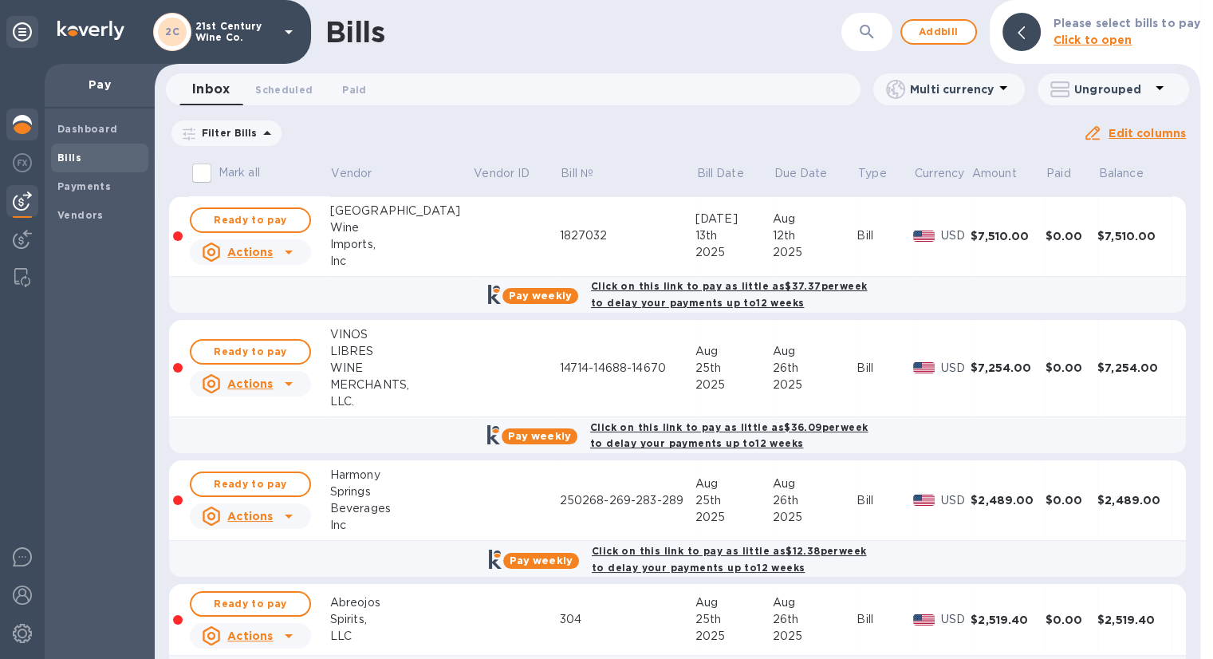
click at [19, 122] on img at bounding box center [22, 124] width 19 height 19
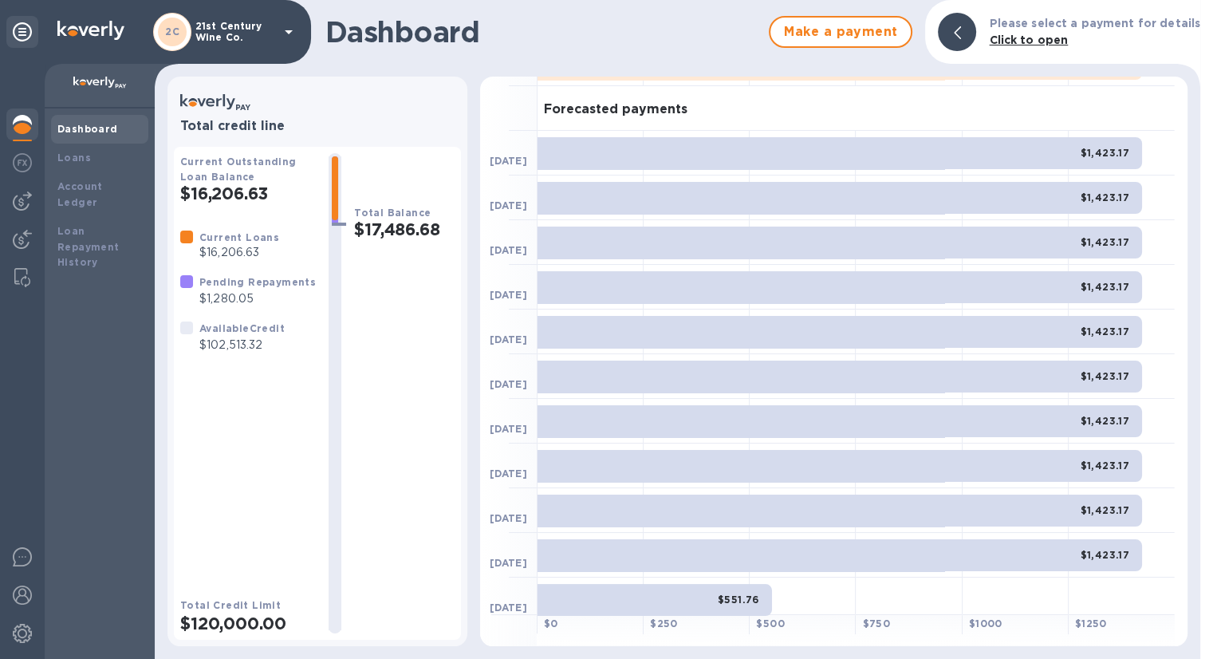
scroll to position [87, 0]
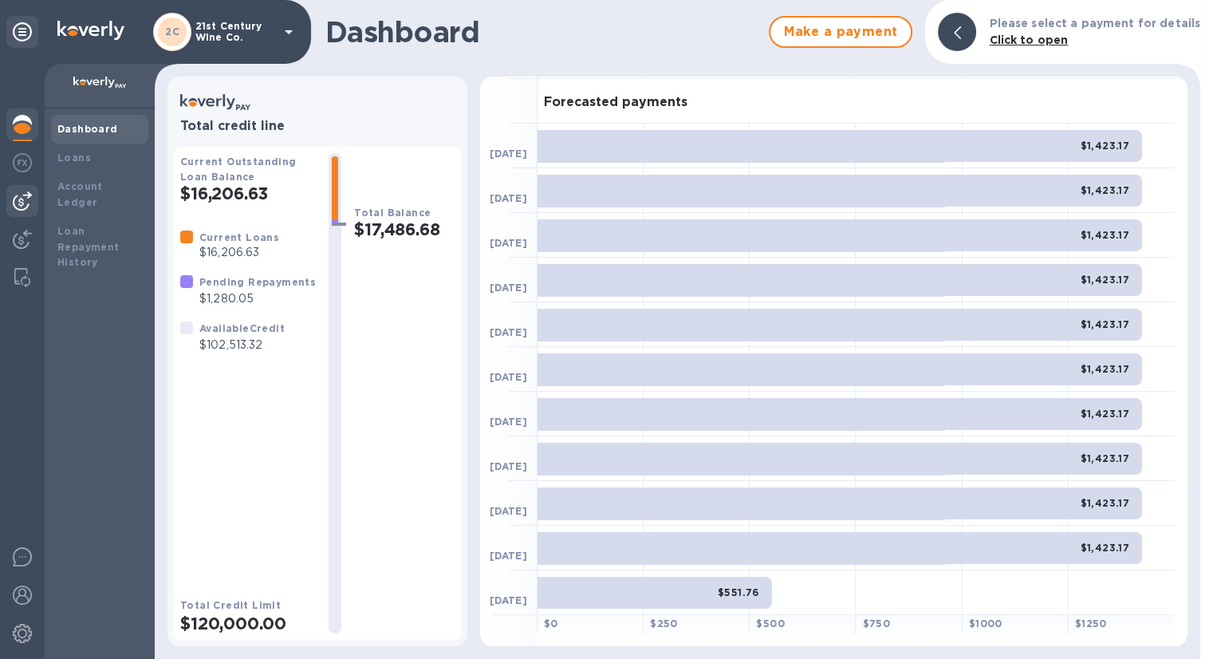
click at [34, 196] on div at bounding box center [22, 201] width 32 height 32
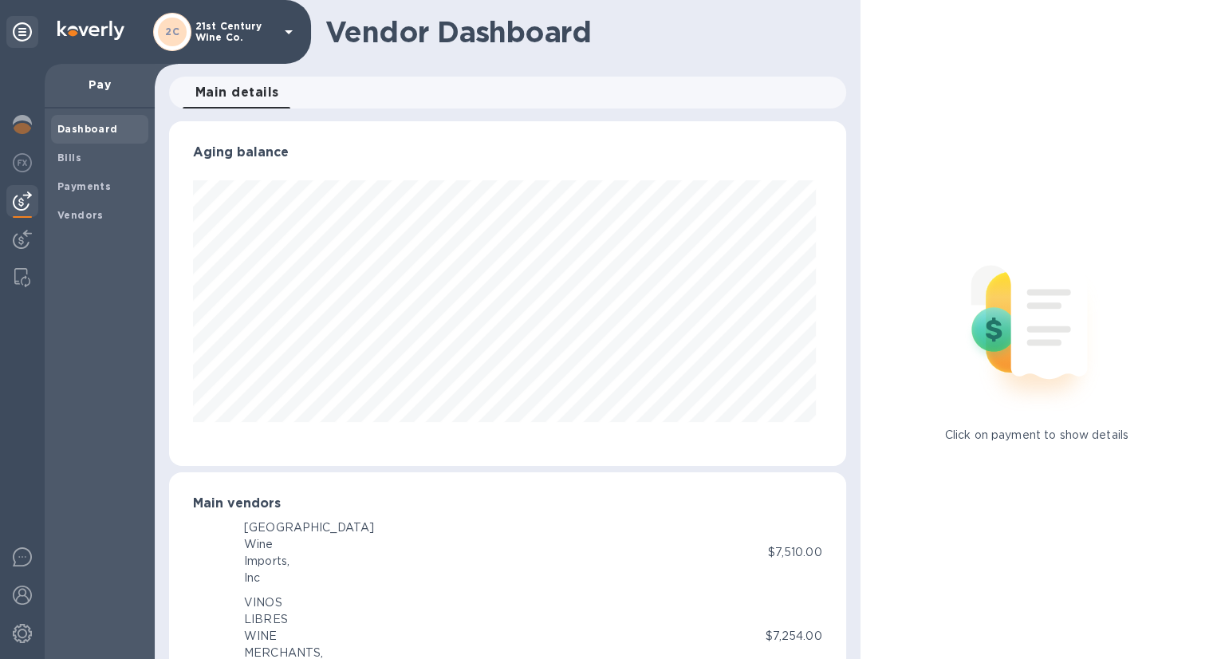
scroll to position [345, 670]
click at [89, 154] on span "Bills" at bounding box center [99, 158] width 85 height 16
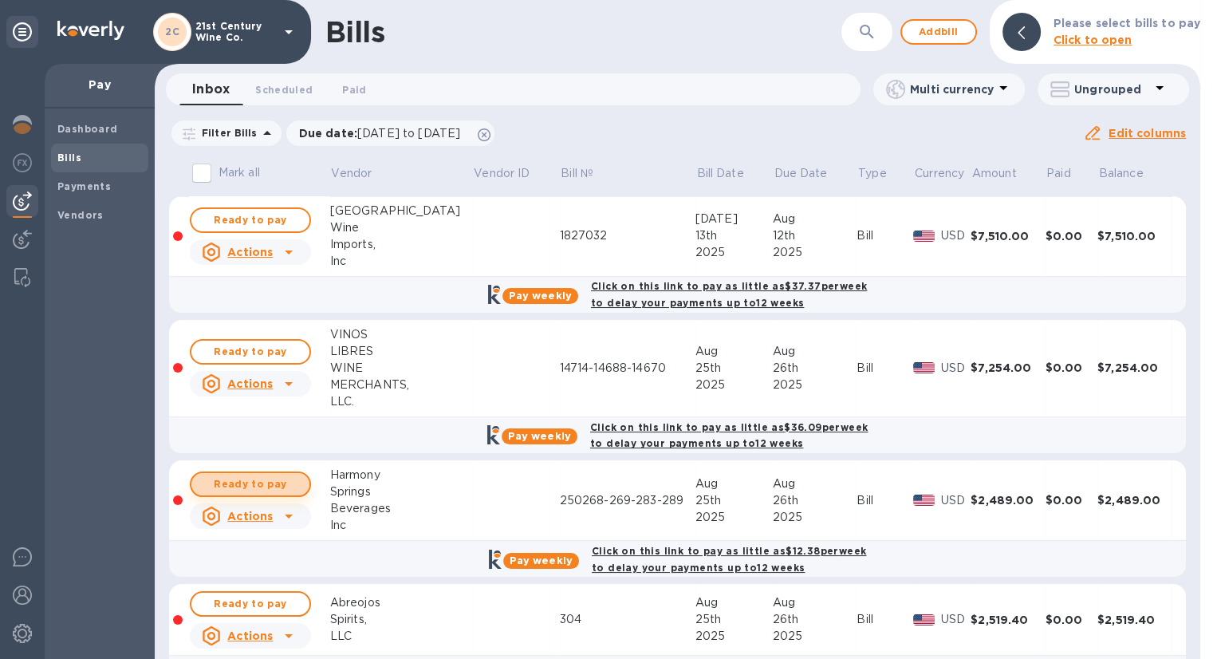
click at [269, 483] on span "Ready to pay" at bounding box center [250, 484] width 93 height 19
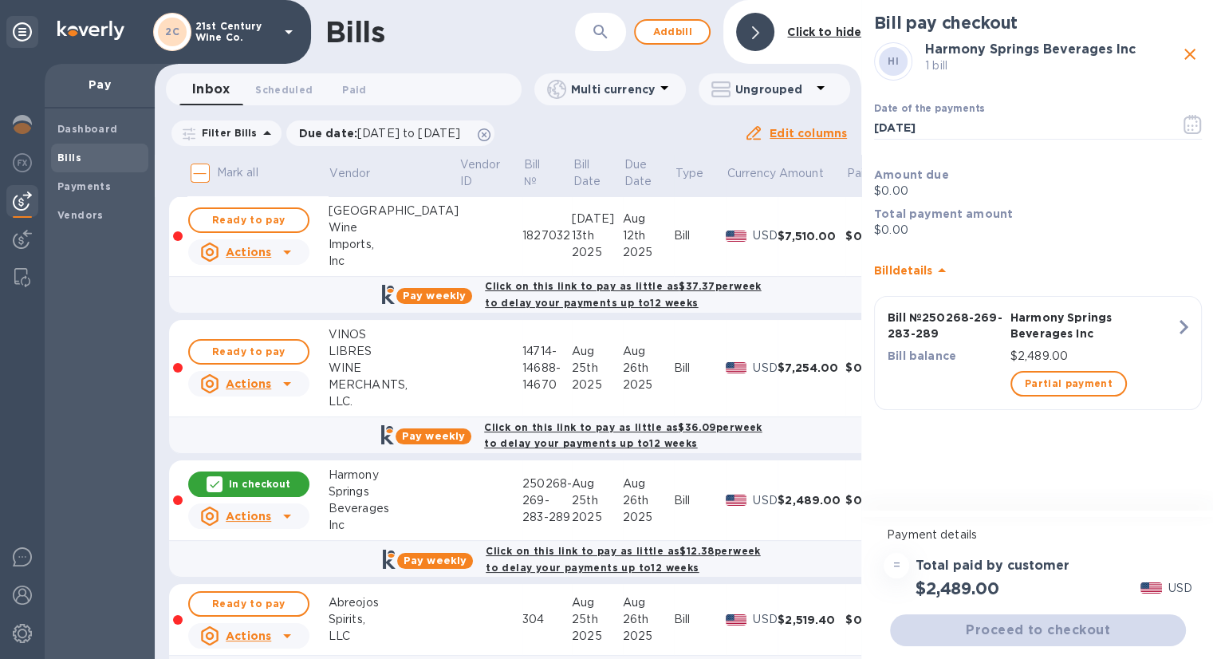
click at [979, 635] on div "Proceed to checkout" at bounding box center [1038, 630] width 302 height 38
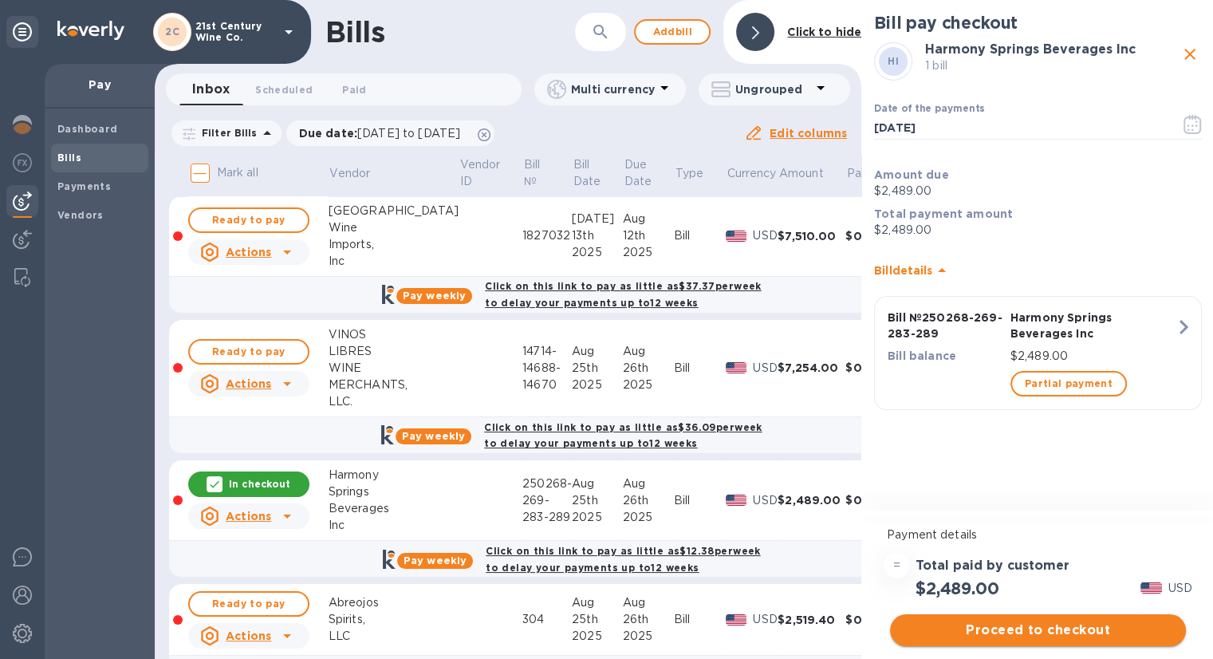
click at [979, 629] on span "Proceed to checkout" at bounding box center [1038, 630] width 270 height 19
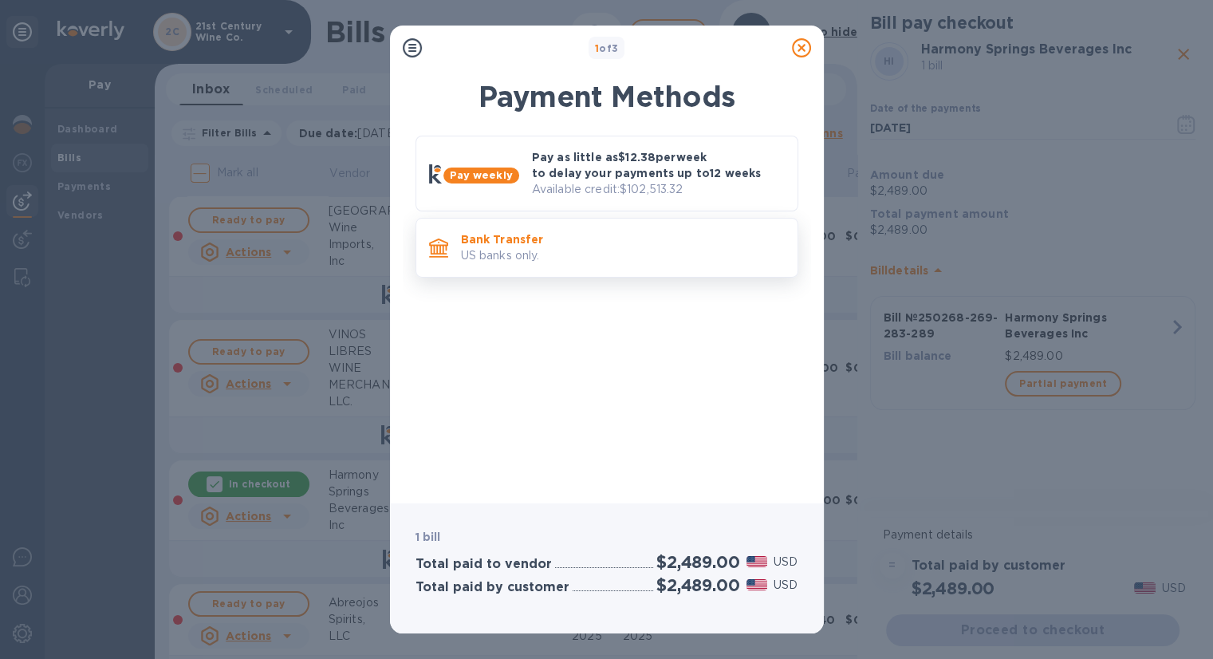
click at [540, 237] on p "Bank Transfer" at bounding box center [623, 239] width 324 height 16
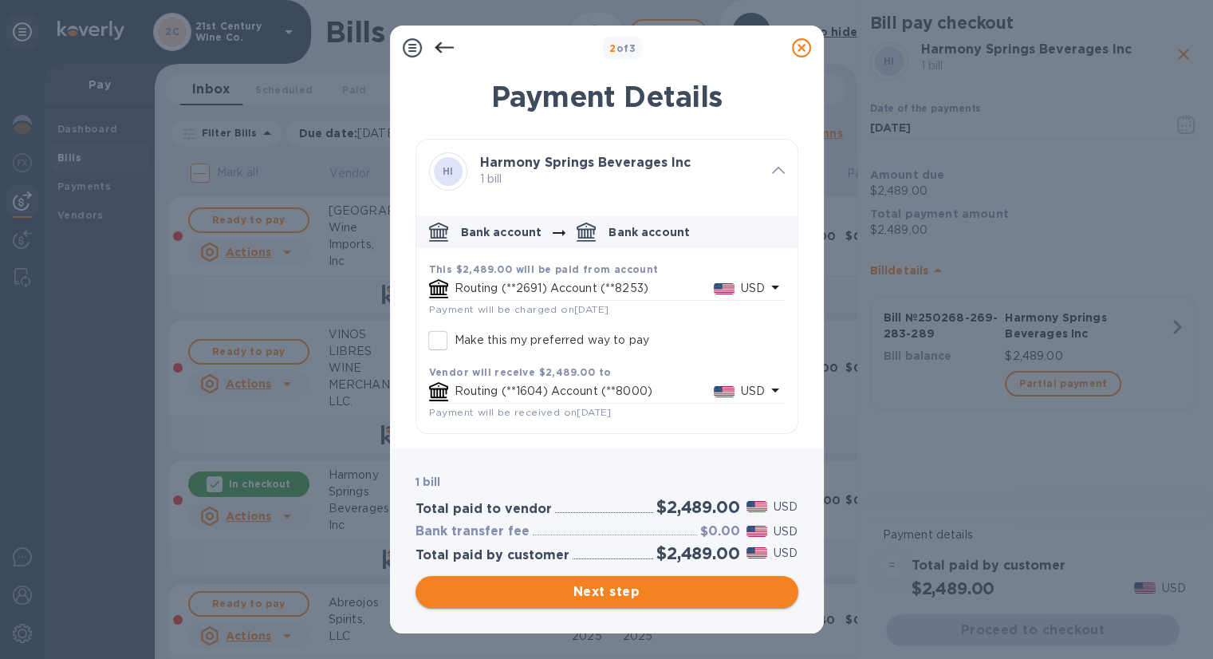
click at [577, 595] on span "Next step" at bounding box center [606, 591] width 357 height 19
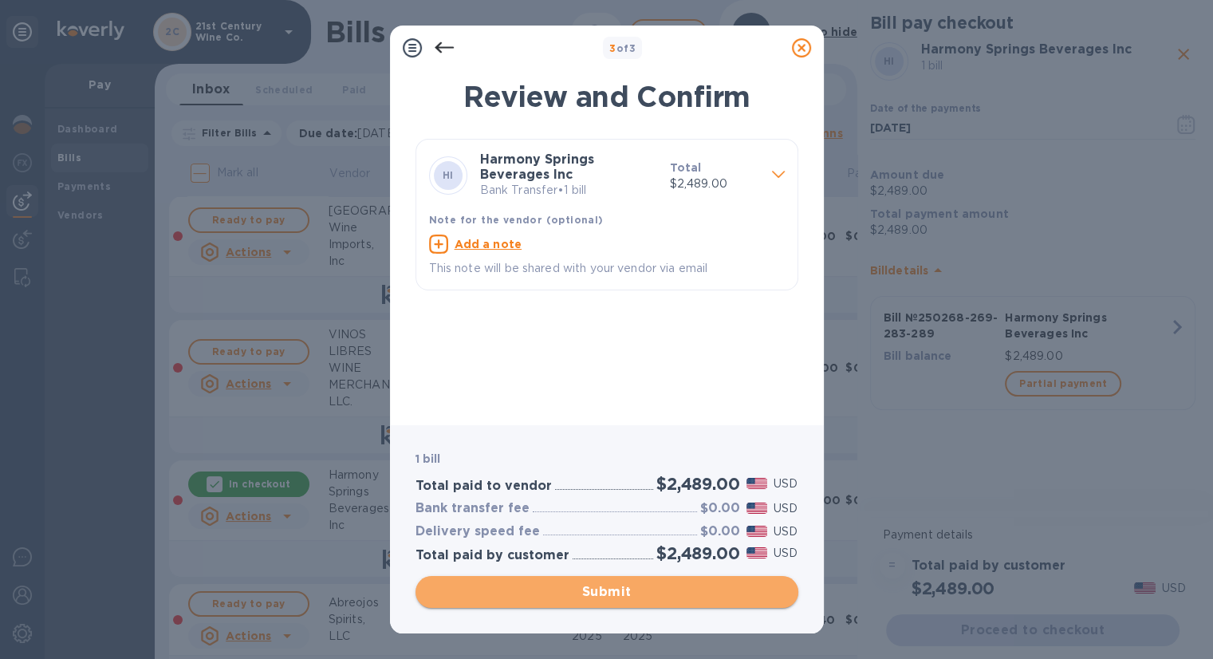
click at [577, 597] on span "Submit" at bounding box center [606, 591] width 357 height 19
